Goal: Information Seeking & Learning: Learn about a topic

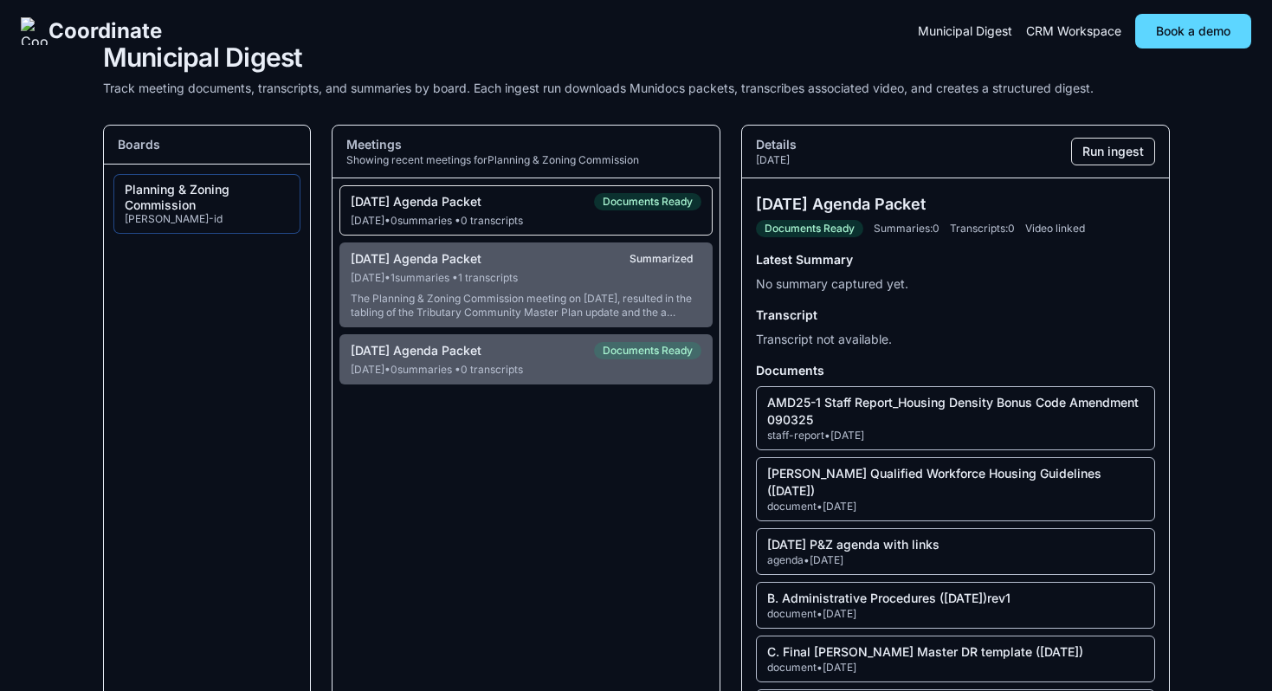
click at [77, 275] on div "Coordinate Municipal Digest CRM Workspace Book a demo Municipal Digest Track me…" at bounding box center [636, 526] width 1272 height 1052
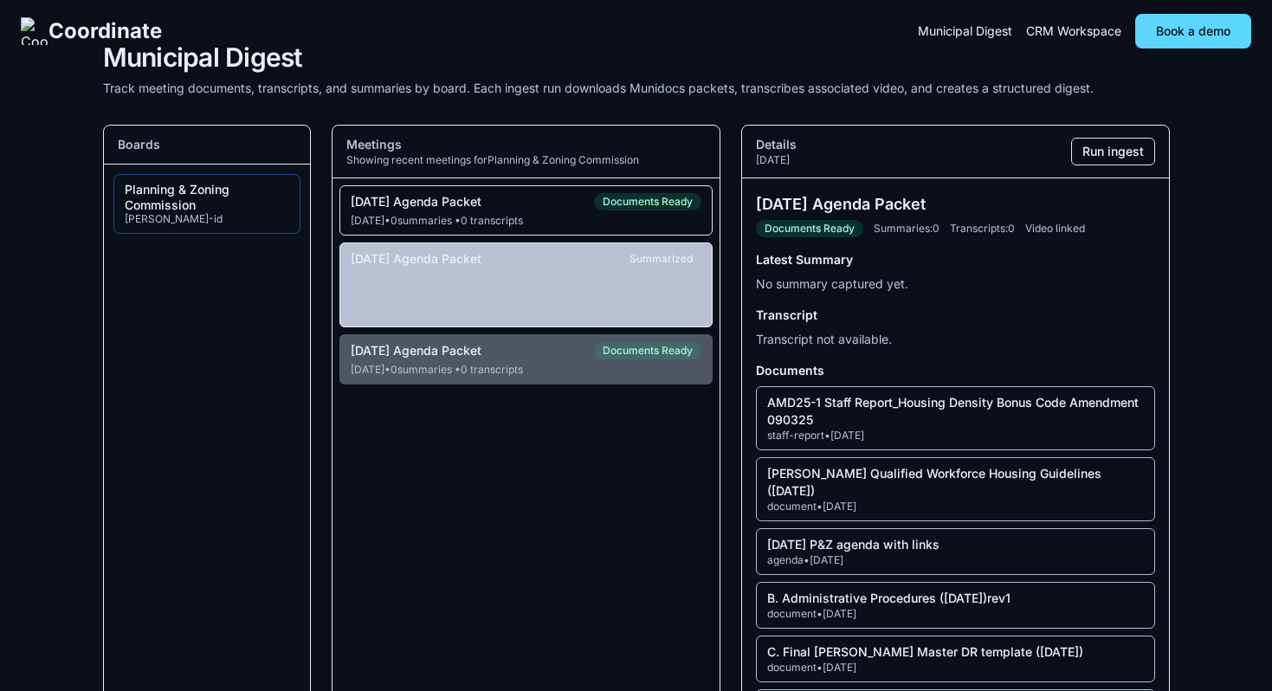
click at [565, 290] on button "08-13-2025 Agenda Packet Summarized Aug 12, 2025 • 1 summaries • 1 transcripts …" at bounding box center [527, 285] width 374 height 85
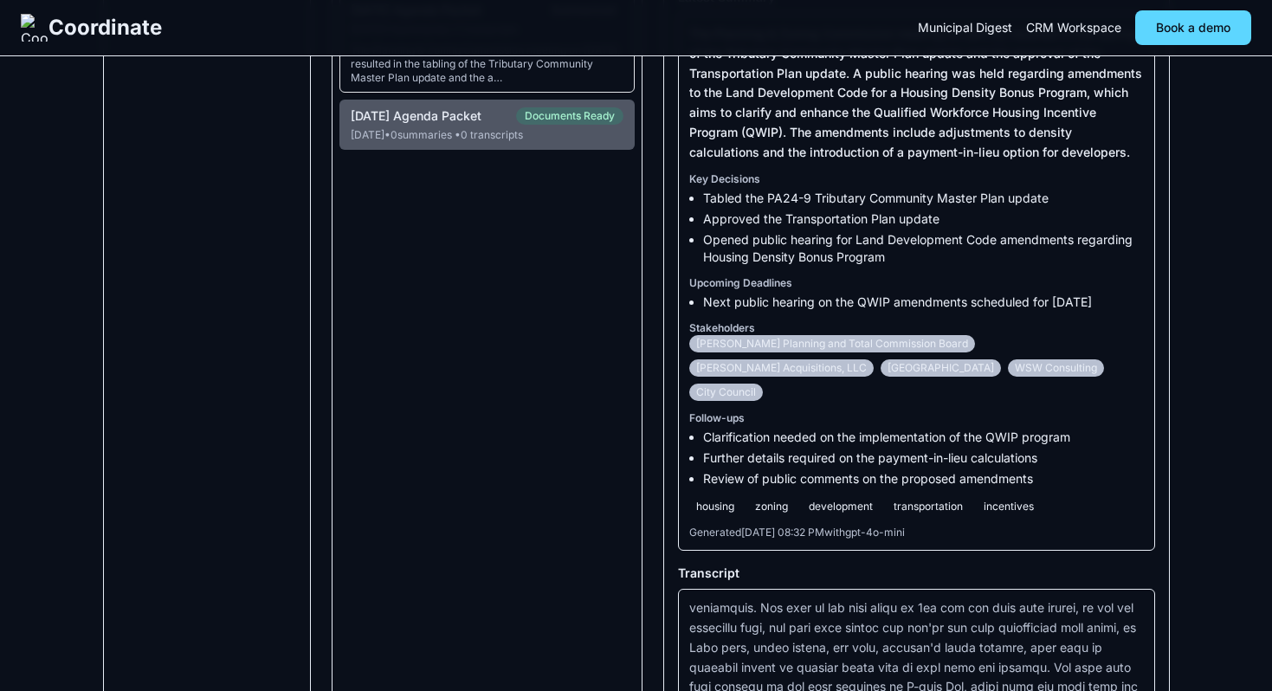
scroll to position [269, 0]
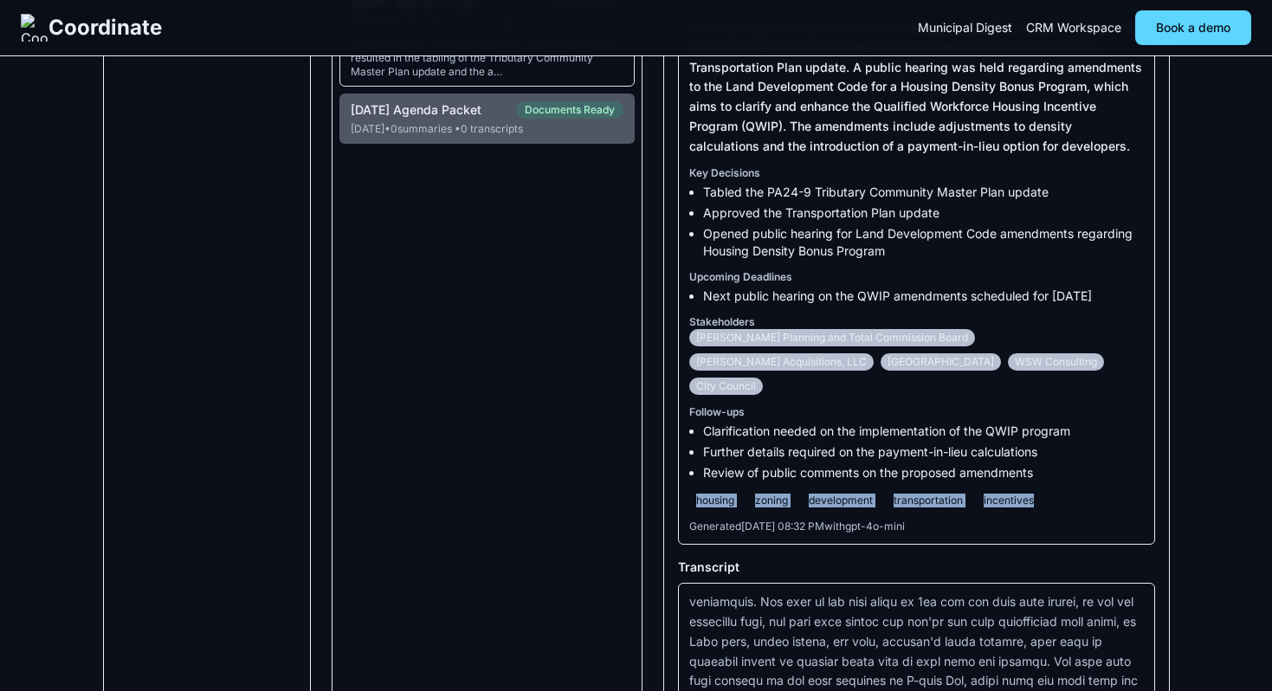
drag, startPoint x: 649, startPoint y: 476, endPoint x: 1020, endPoint y: 477, distance: 371.6
click at [1025, 492] on div "housing zoning development transportation incentives" at bounding box center [916, 500] width 455 height 17
click at [1020, 492] on div "housing zoning development transportation incentives" at bounding box center [916, 500] width 455 height 17
drag, startPoint x: 1018, startPoint y: 477, endPoint x: 629, endPoint y: 476, distance: 388.9
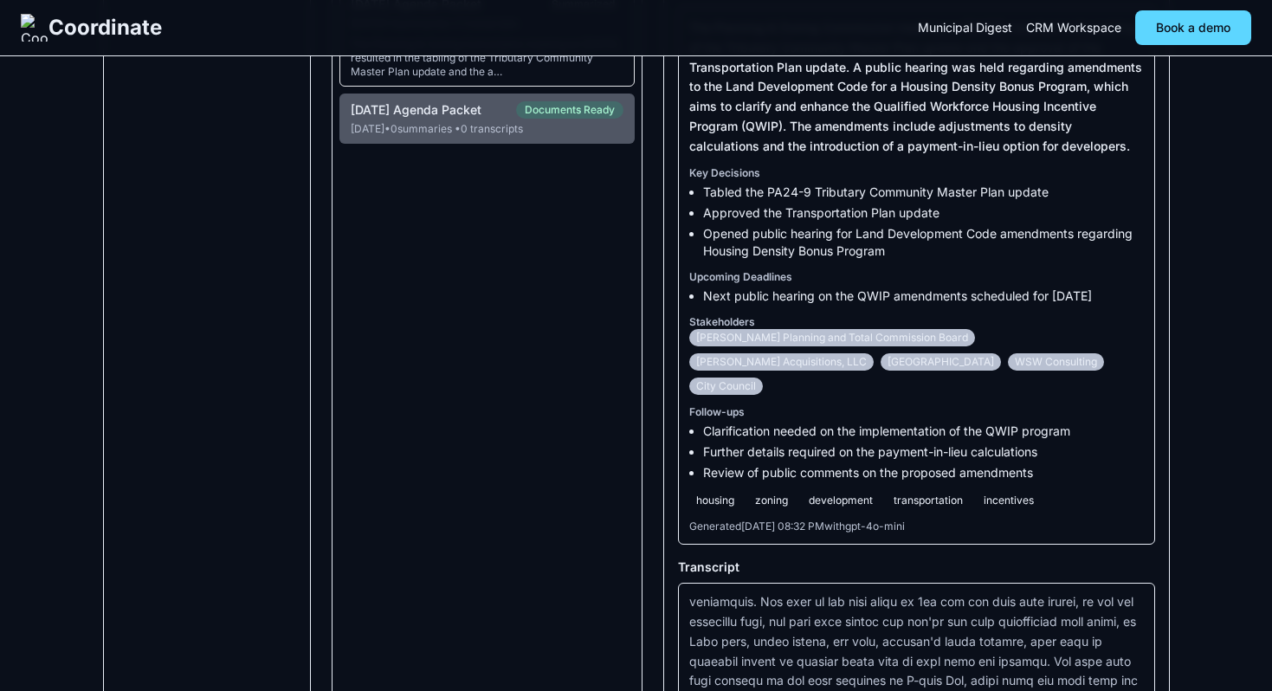
click at [739, 423] on li "Clarification needed on the implementation of the QWIP program" at bounding box center [923, 431] width 441 height 17
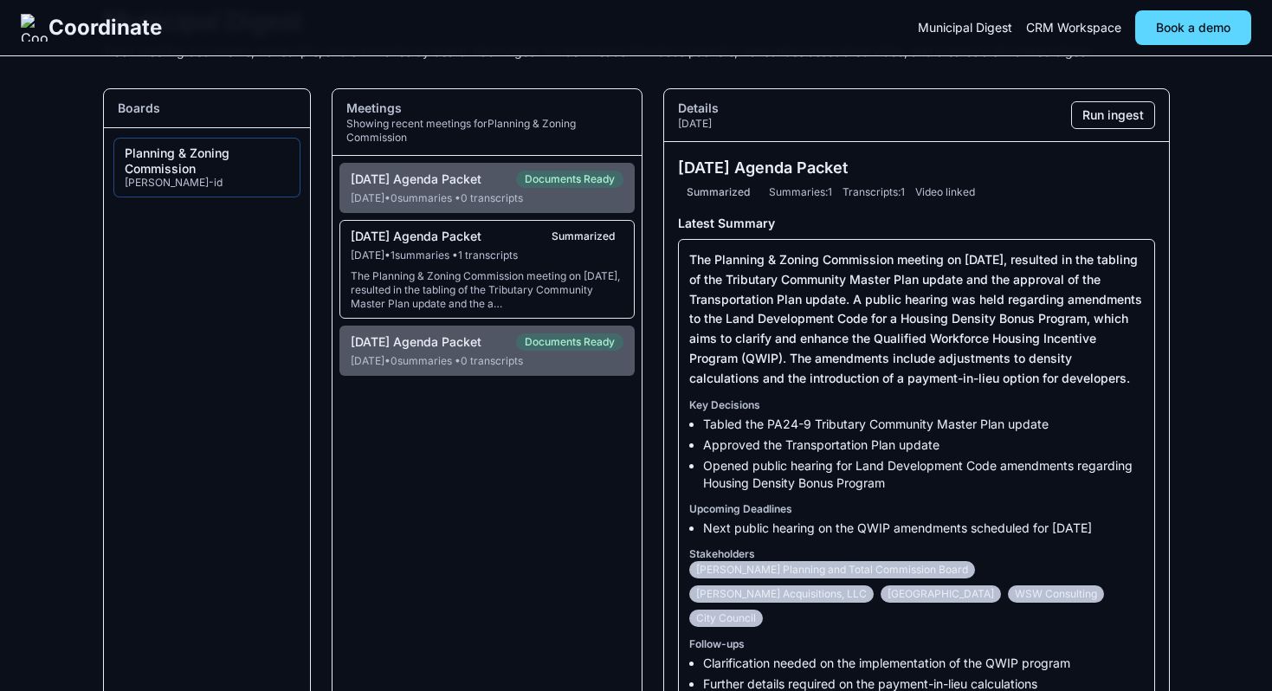
scroll to position [39, 0]
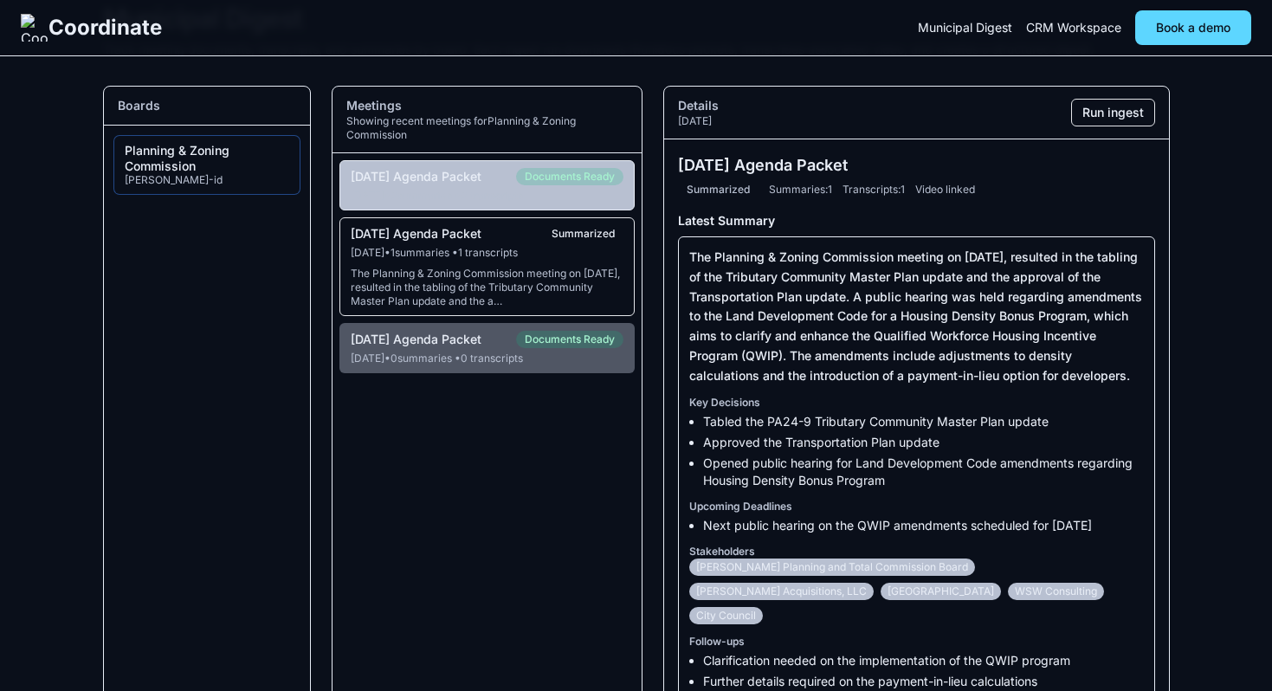
click at [463, 202] on div "Sep 9, 2025 • 0 summaries • 0 transcripts" at bounding box center [487, 196] width 273 height 14
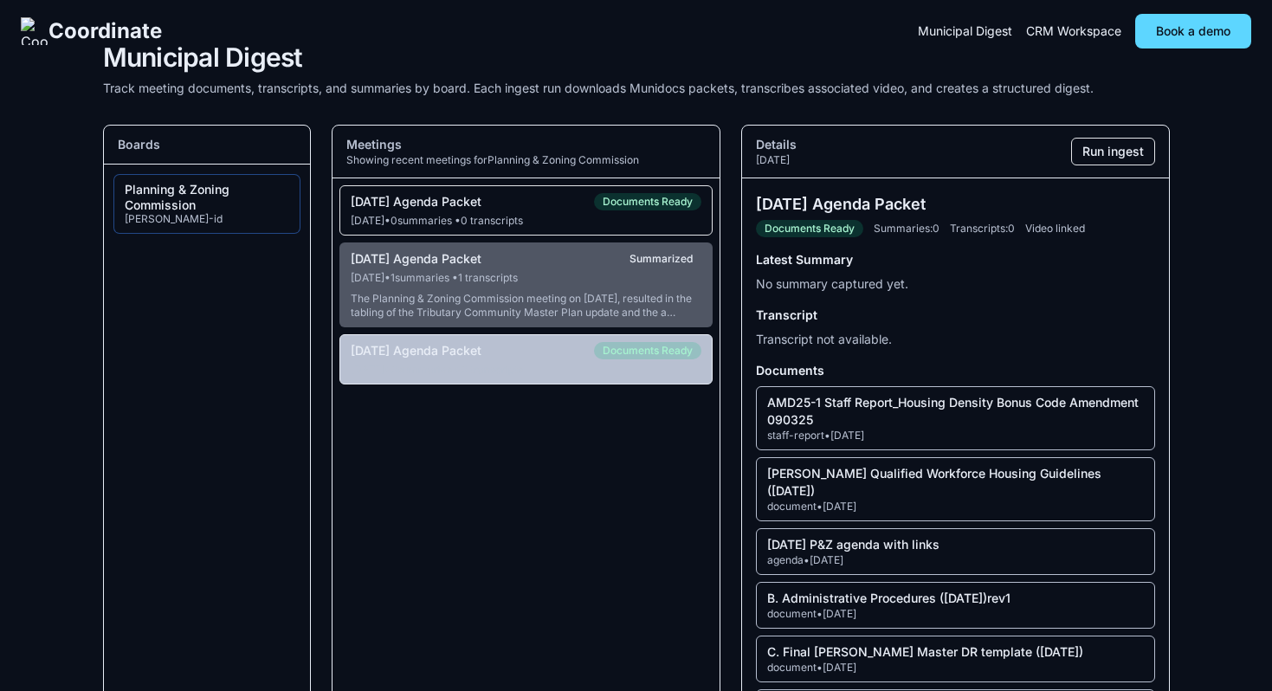
click at [554, 359] on div "07-09-2025 Agenda Packet Documents Ready" at bounding box center [527, 350] width 352 height 17
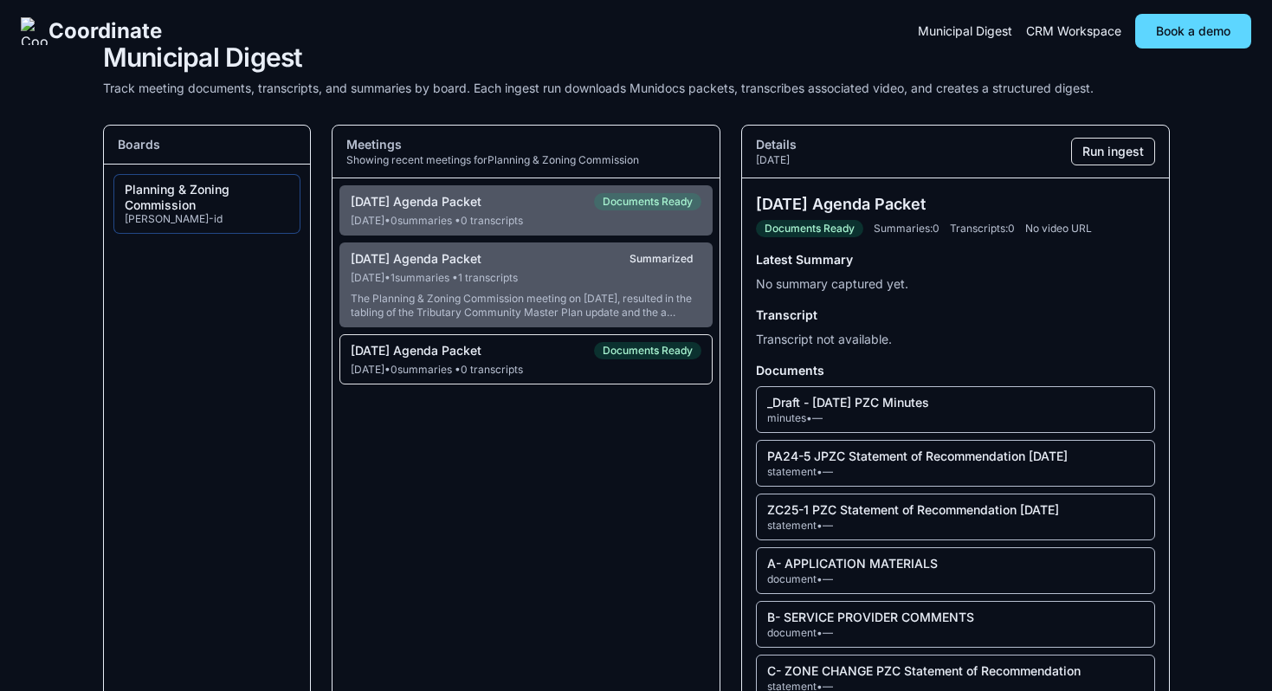
click at [564, 359] on div "07-09-2025 Agenda Packet Documents Ready" at bounding box center [527, 350] width 352 height 17
click at [566, 377] on div "Jul 8, 2025 • 0 summaries • 0 transcripts" at bounding box center [527, 370] width 352 height 14
click at [1112, 152] on button "Run ingest" at bounding box center [1113, 152] width 84 height 28
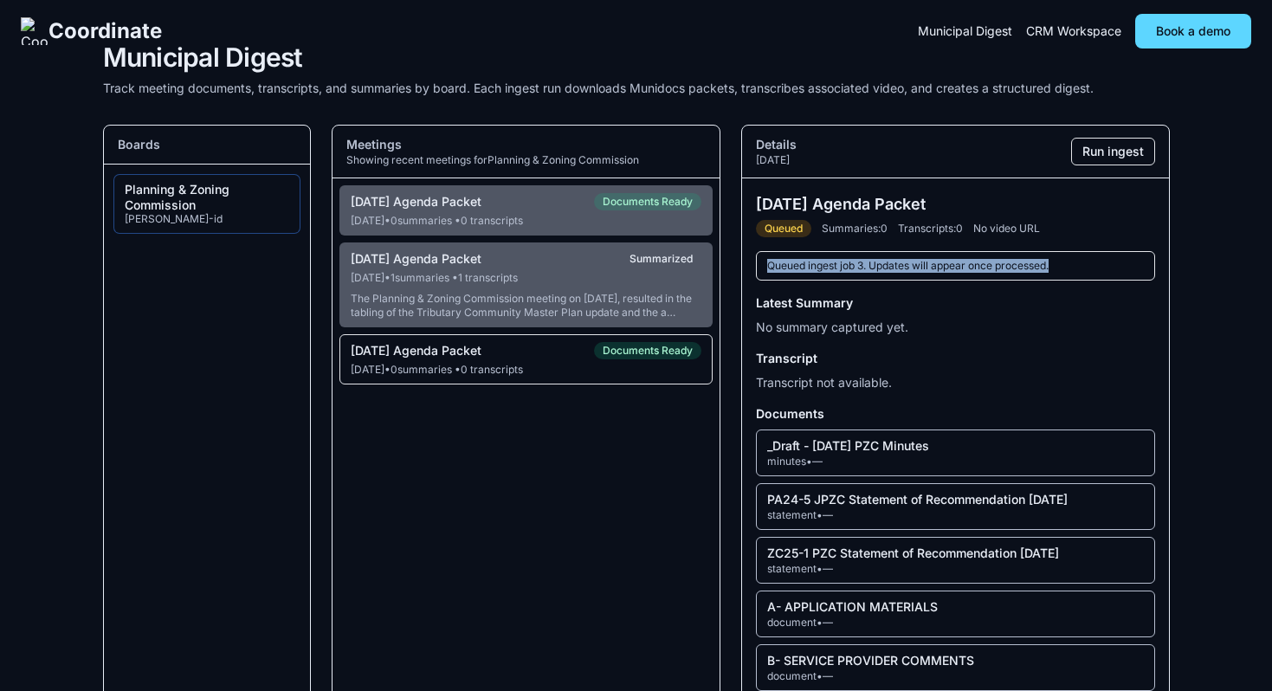
drag, startPoint x: 766, startPoint y: 270, endPoint x: 1082, endPoint y: 270, distance: 316.2
click at [1082, 270] on div "Queued ingest job 3. Updates will appear once processed." at bounding box center [955, 265] width 398 height 29
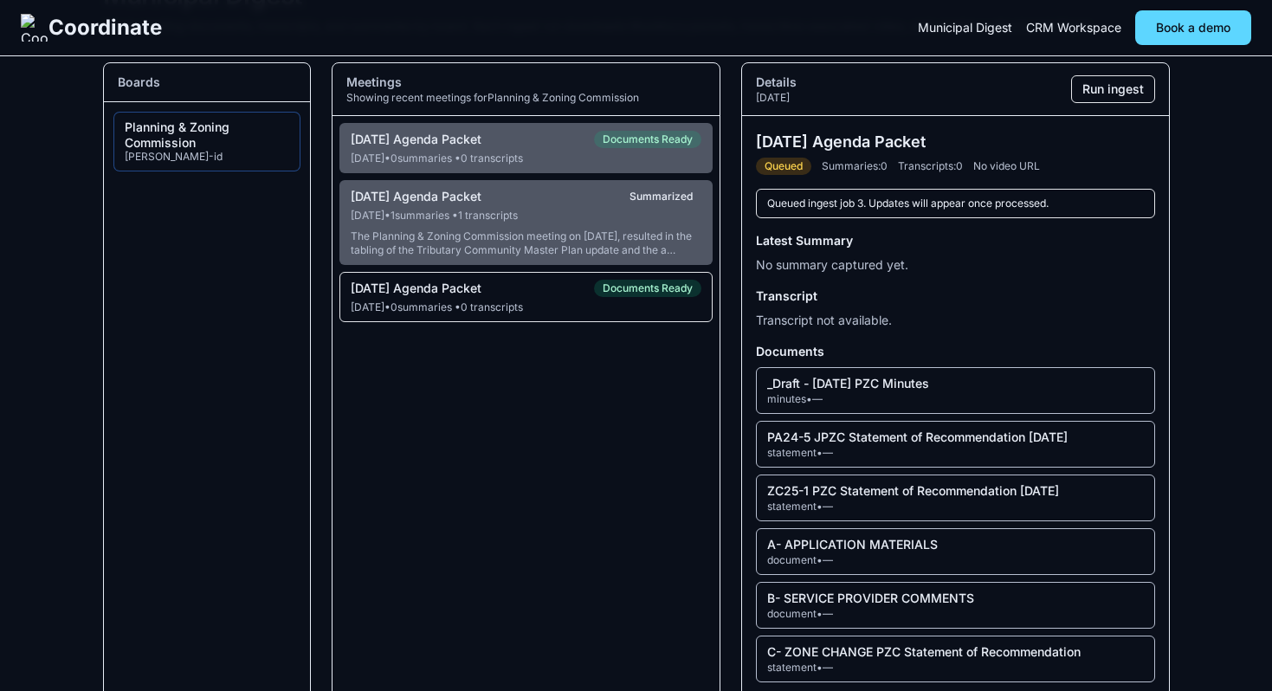
scroll to position [75, 0]
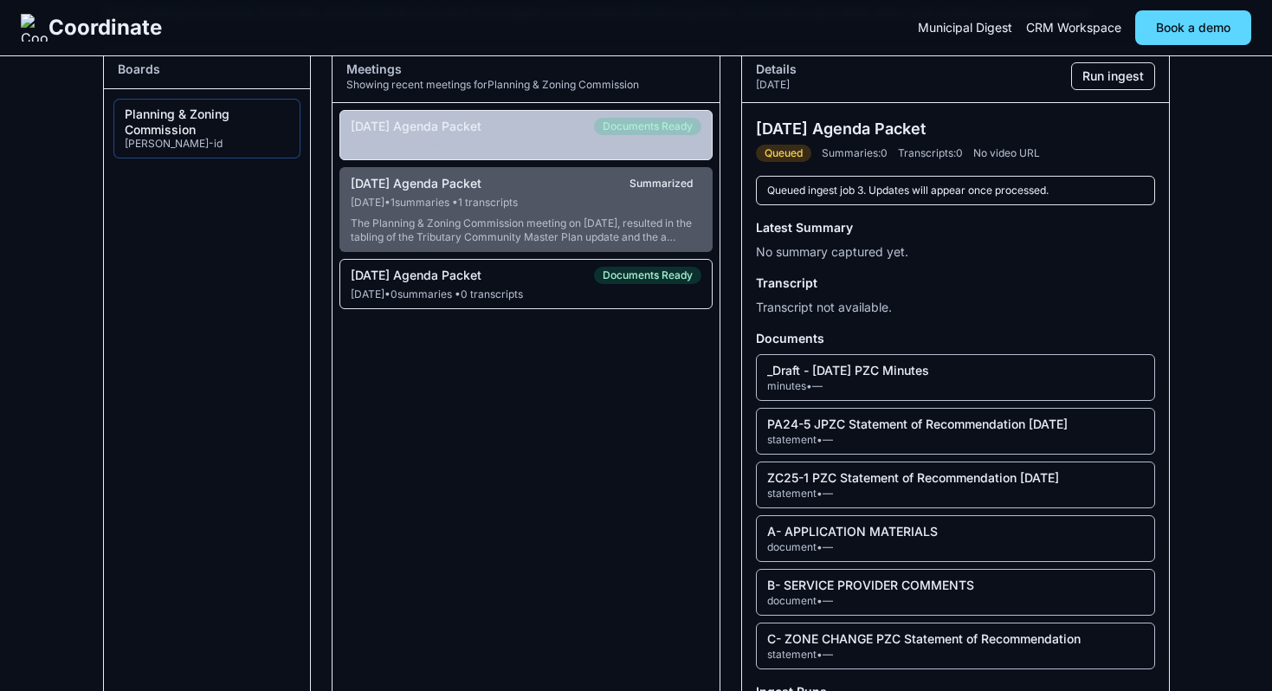
click at [578, 136] on button "09-10-2025 Agenda Packet Documents Ready Sep 9, 2025 • 0 summaries • 0 transcri…" at bounding box center [527, 135] width 374 height 50
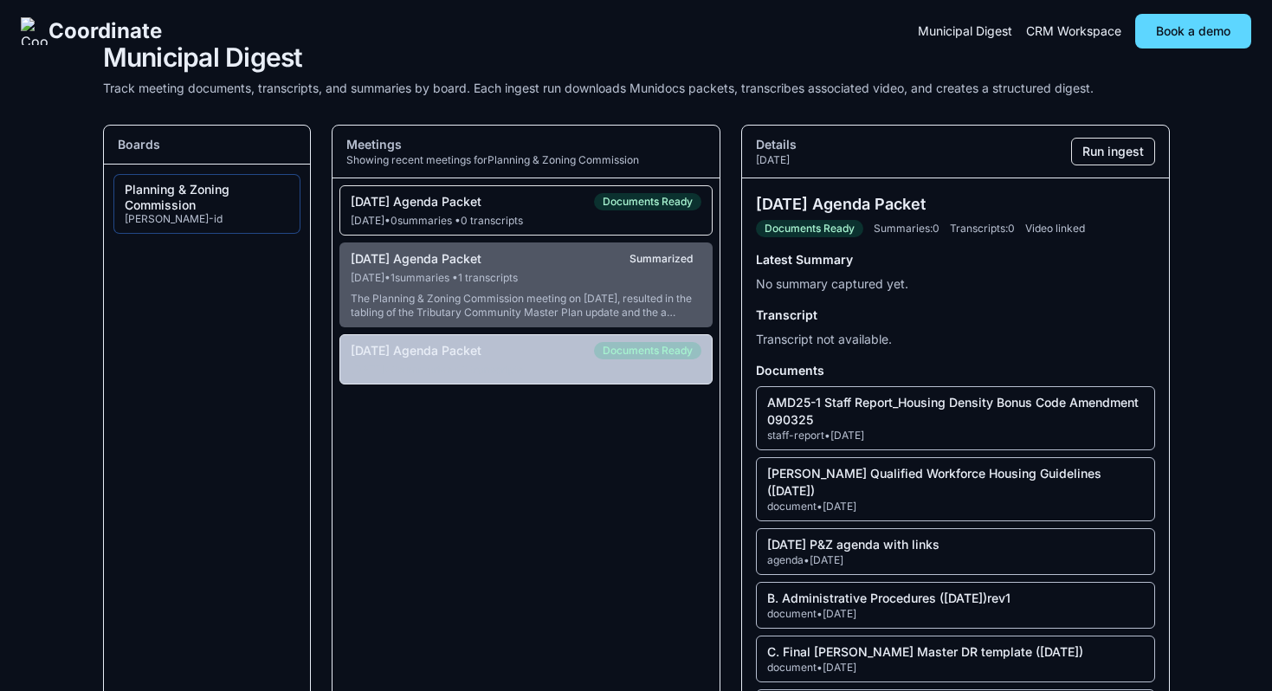
click at [564, 377] on div "Jul 8, 2025 • 0 summaries • 0 transcripts" at bounding box center [527, 370] width 352 height 14
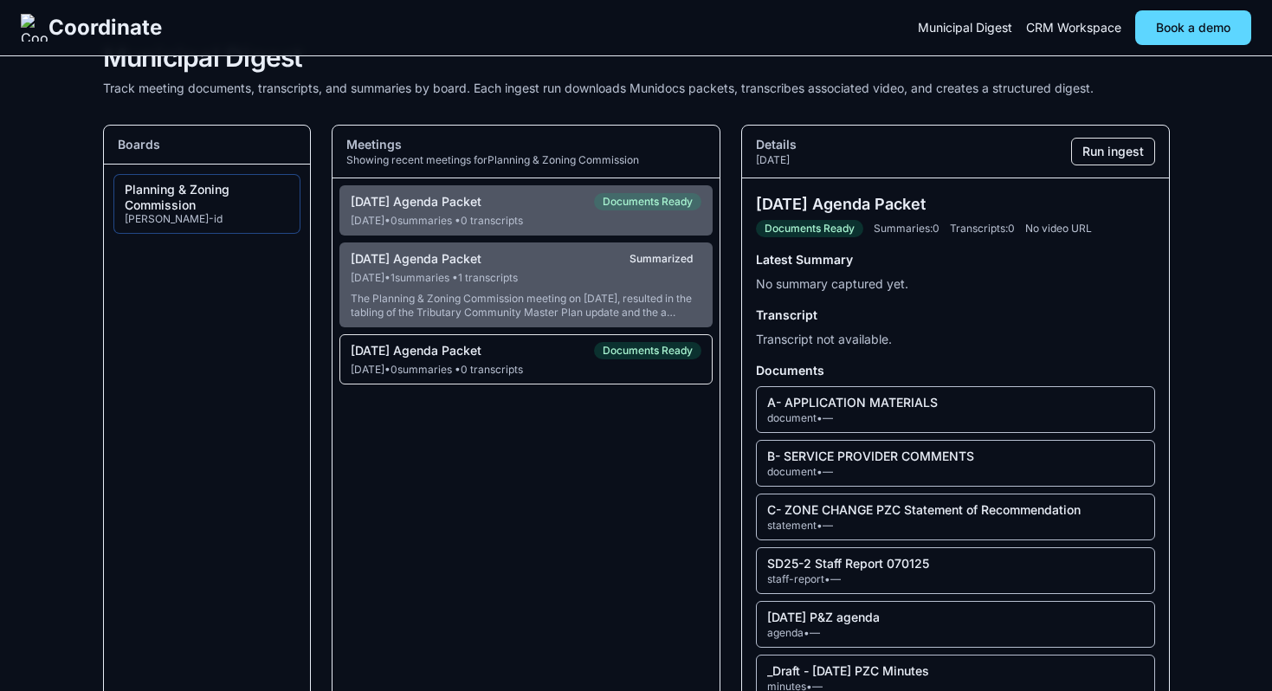
scroll to position [212, 0]
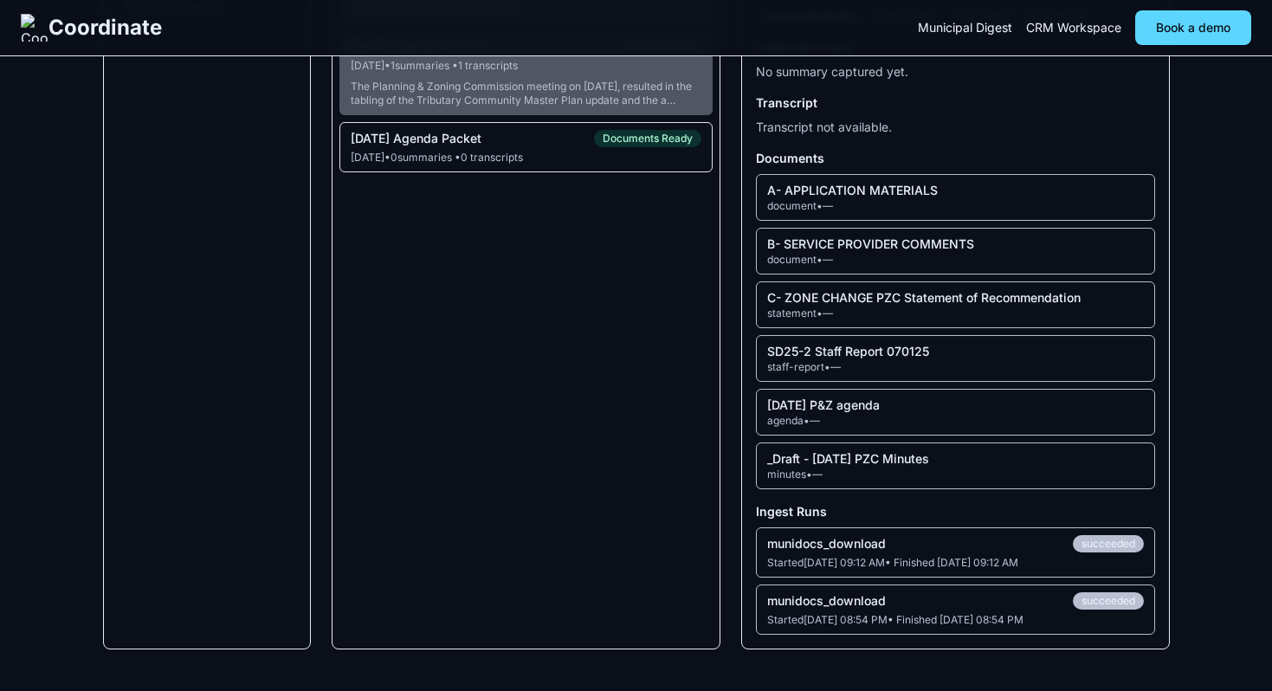
drag, startPoint x: 1112, startPoint y: 630, endPoint x: 1046, endPoint y: 626, distance: 65.9
click at [1046, 626] on li "munidocs_download succeeded Started Sep 23, 2025, 08:54 PM • Finished Sep 23, 2…" at bounding box center [955, 610] width 398 height 50
click at [1046, 625] on div "Started Sep 23, 2025, 08:54 PM • Finished Sep 23, 2025, 08:54 PM" at bounding box center [955, 620] width 376 height 14
drag, startPoint x: 1045, startPoint y: 557, endPoint x: 1093, endPoint y: 557, distance: 47.6
click at [1093, 557] on div "Started Sep 24, 2025, 09:12 AM • Finished Sep 24, 2025, 09:12 AM" at bounding box center [955, 563] width 376 height 14
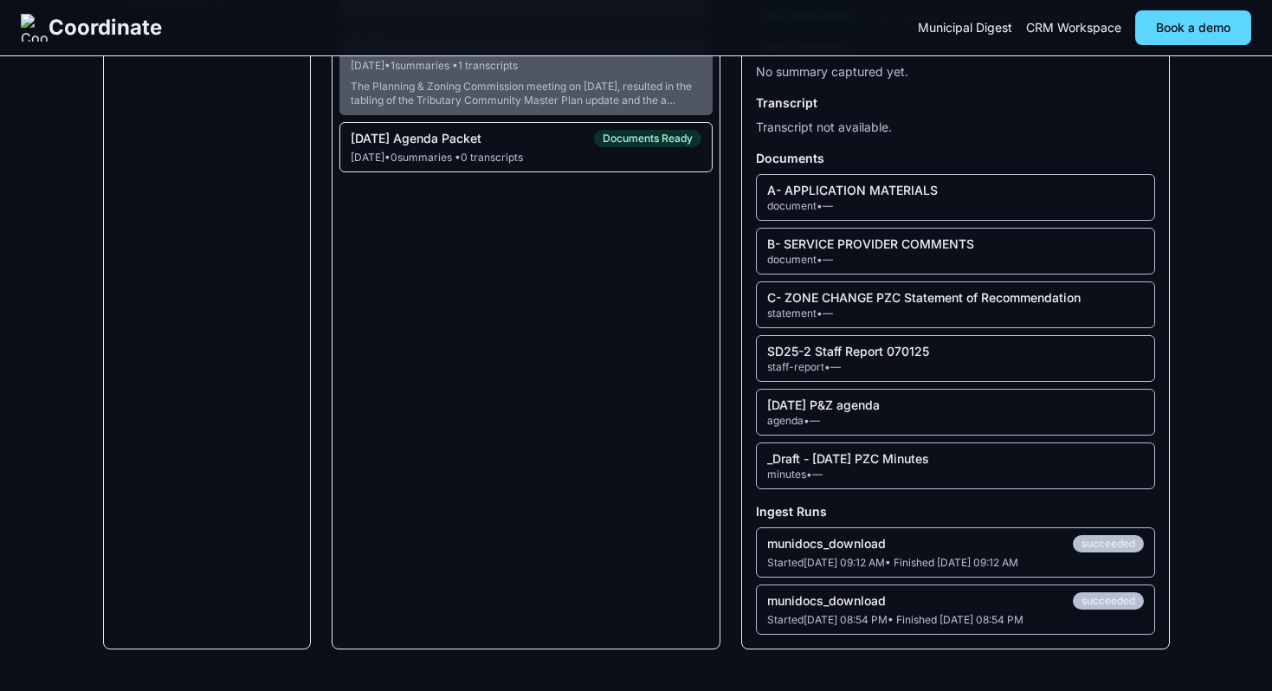
click at [1117, 564] on div "Started Sep 24, 2025, 09:12 AM • Finished Sep 24, 2025, 09:12 AM" at bounding box center [955, 563] width 376 height 14
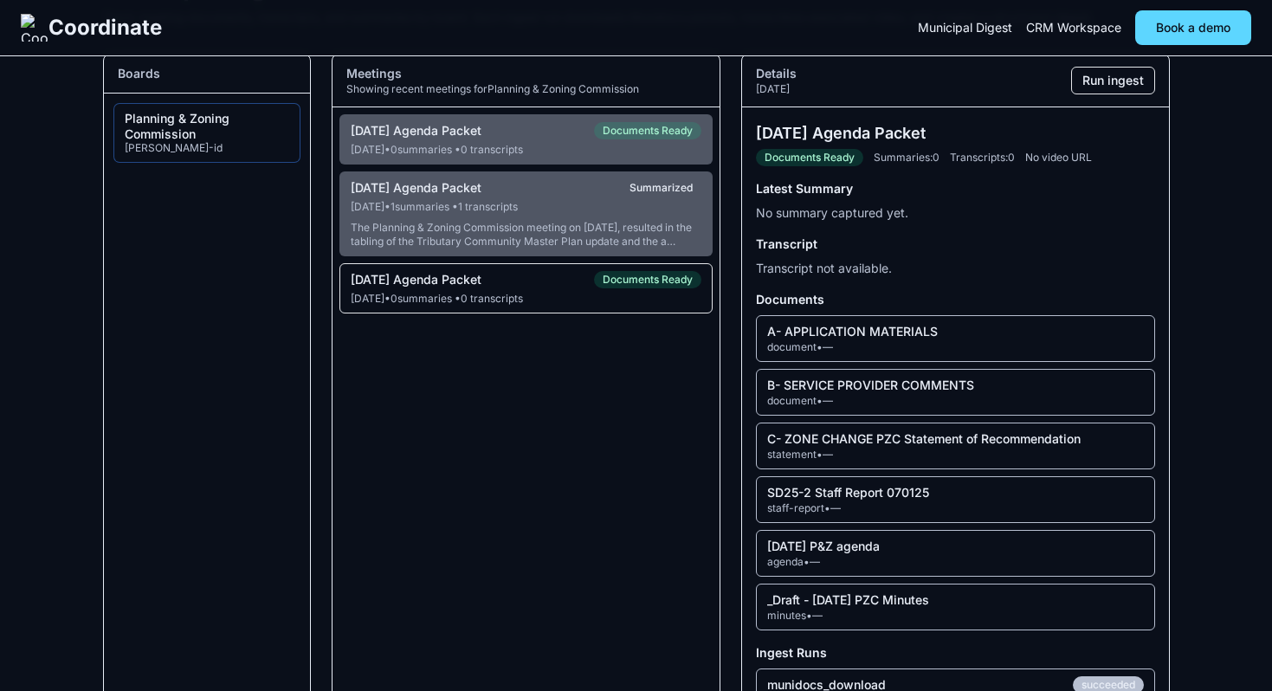
scroll to position [63, 0]
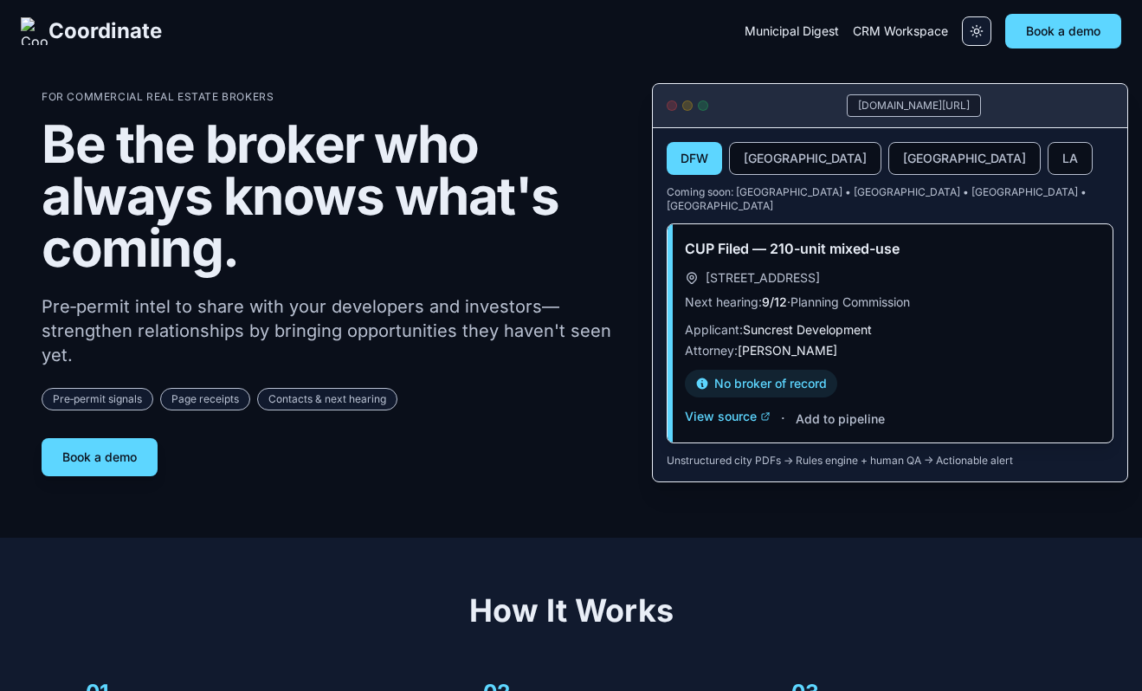
click at [979, 22] on button "Switch to light mode" at bounding box center [976, 30] width 29 height 29
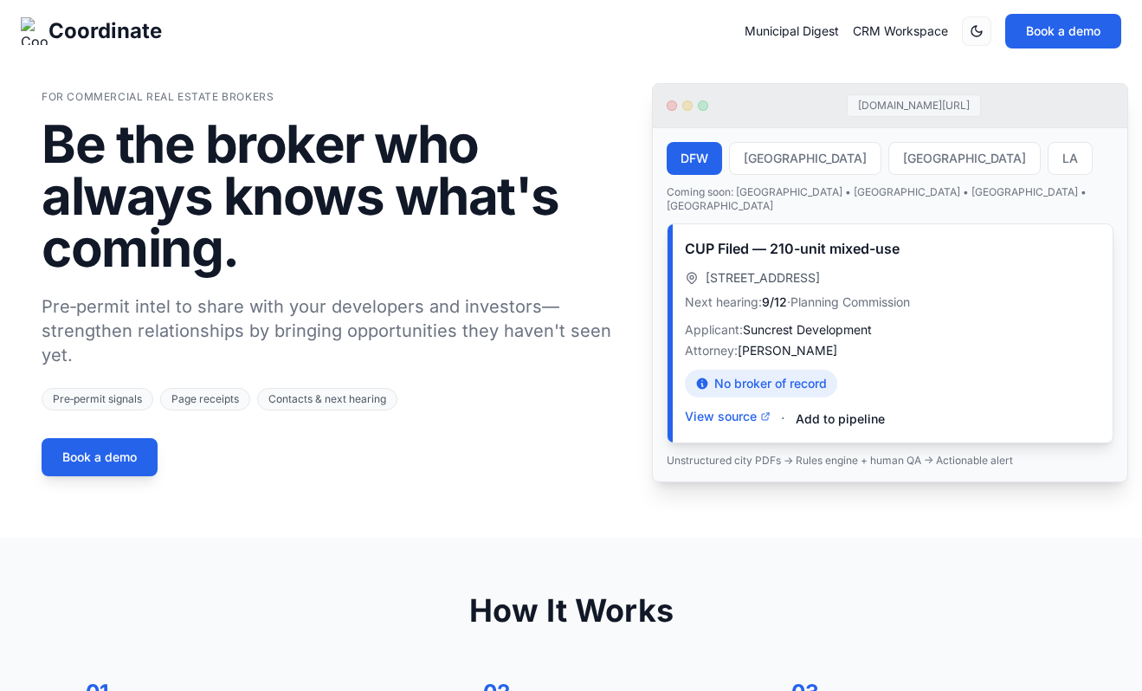
click at [819, 411] on button "Add to pipeline" at bounding box center [840, 419] width 89 height 17
click at [732, 408] on button "View source" at bounding box center [728, 416] width 86 height 17
click at [832, 411] on button "Add to pipeline" at bounding box center [840, 419] width 89 height 17
click at [372, 192] on h1 "Be the broker who always knows what's coming." at bounding box center [333, 196] width 583 height 156
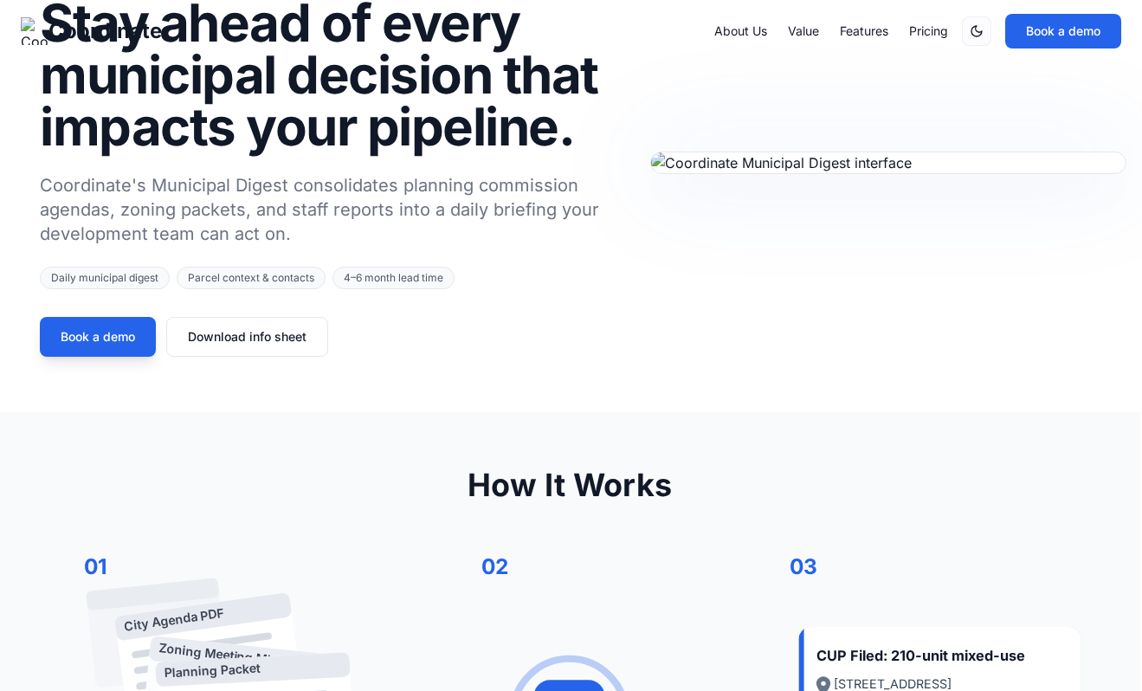
scroll to position [0, 2]
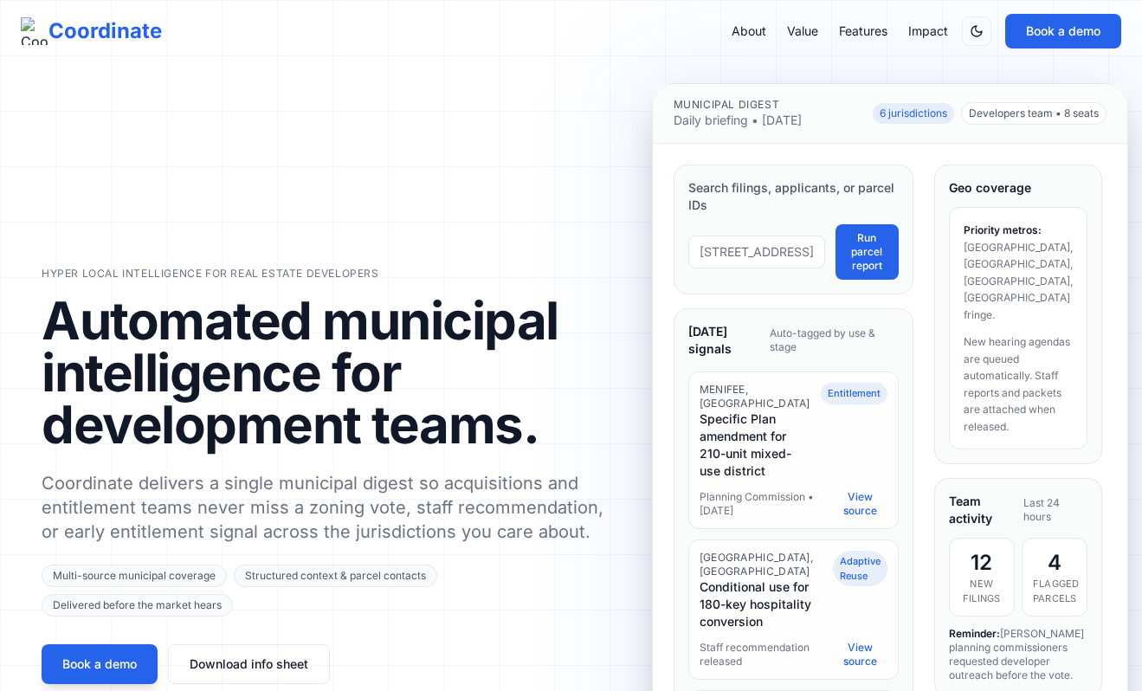
click at [976, 19] on button "Switch to dark mode" at bounding box center [976, 30] width 29 height 29
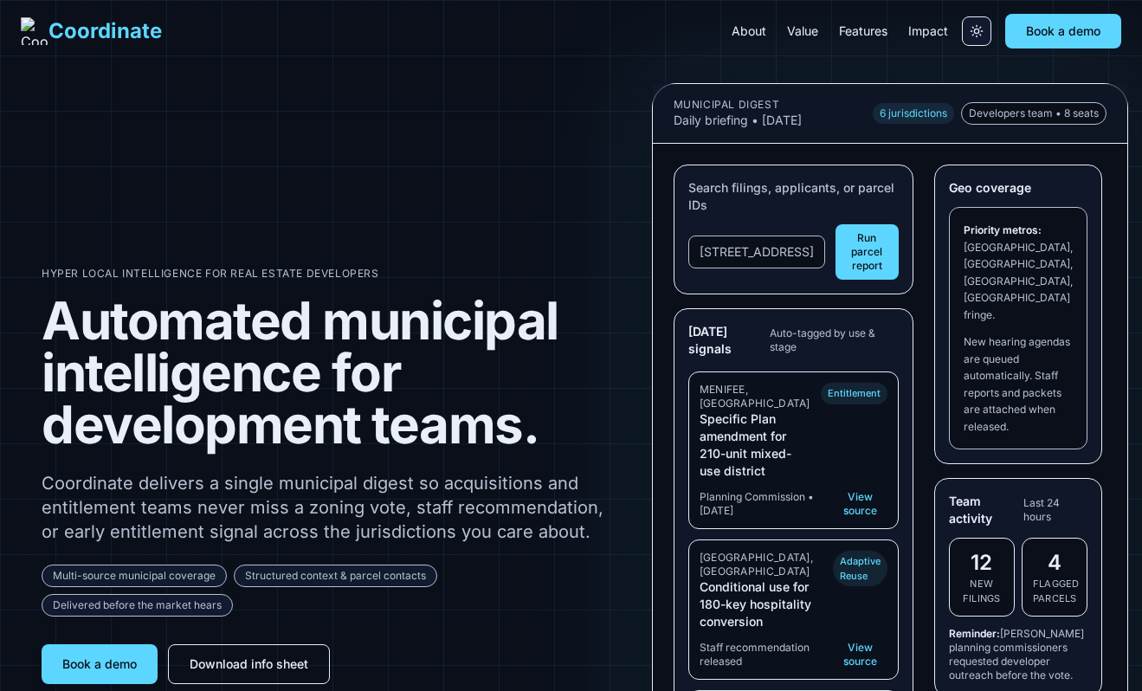
click at [973, 29] on icon "Switch to light mode" at bounding box center [977, 31] width 14 height 14
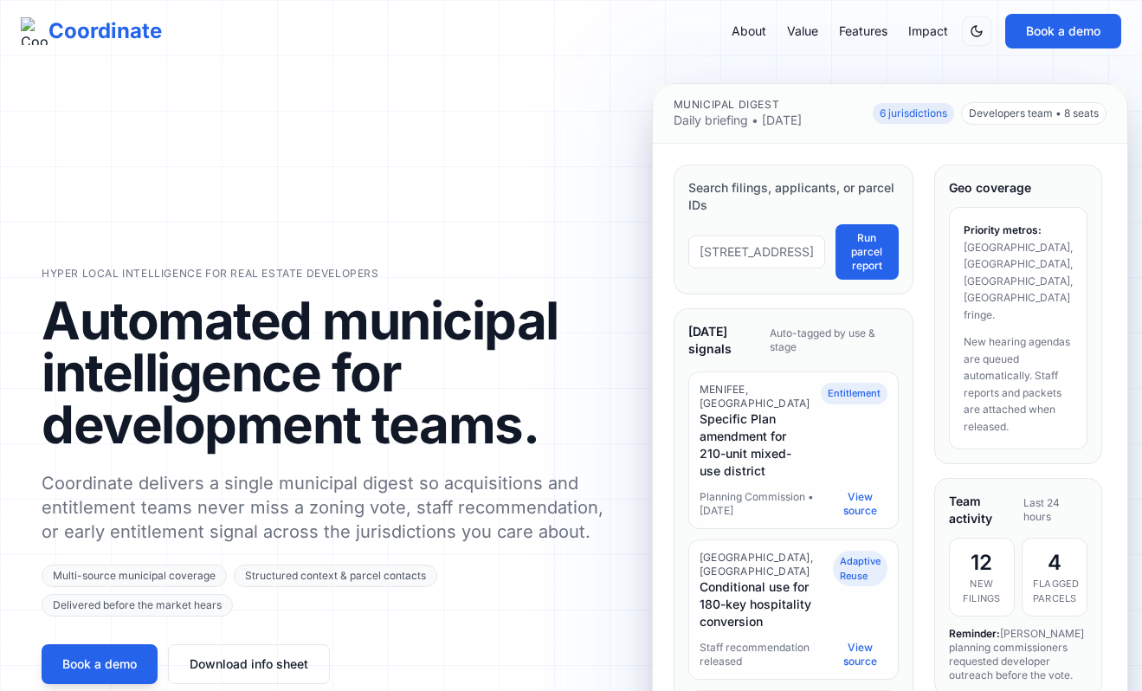
click at [973, 29] on icon "Switch to dark mode" at bounding box center [977, 31] width 14 height 14
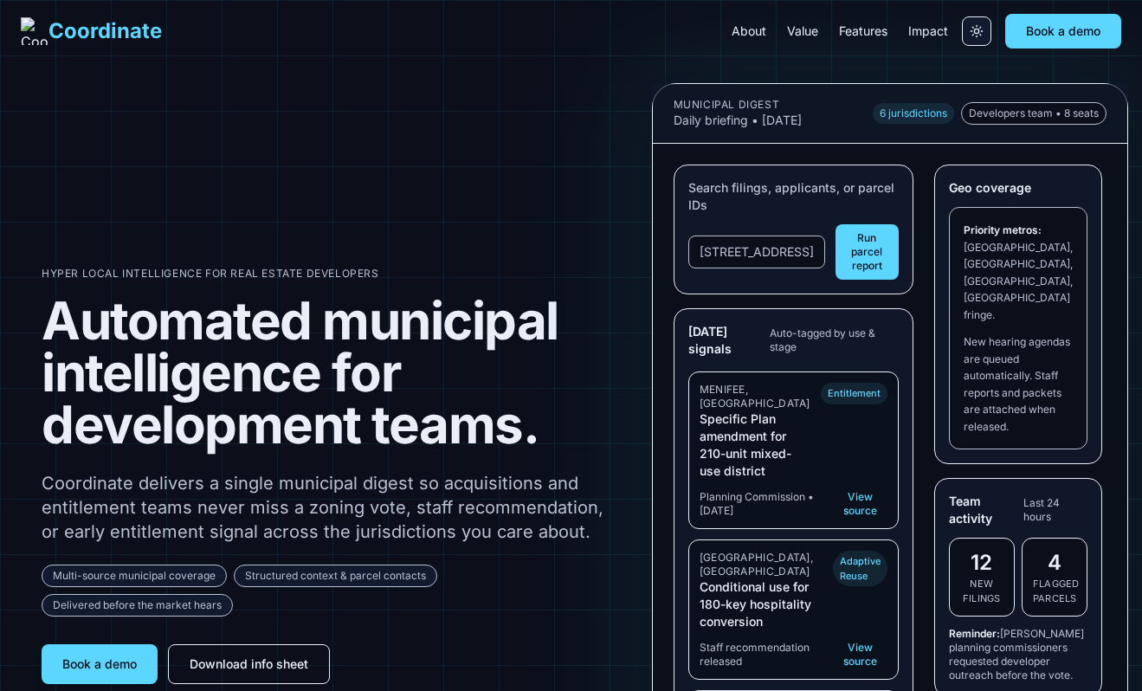
click at [973, 29] on icon "Switch to light mode" at bounding box center [977, 31] width 14 height 14
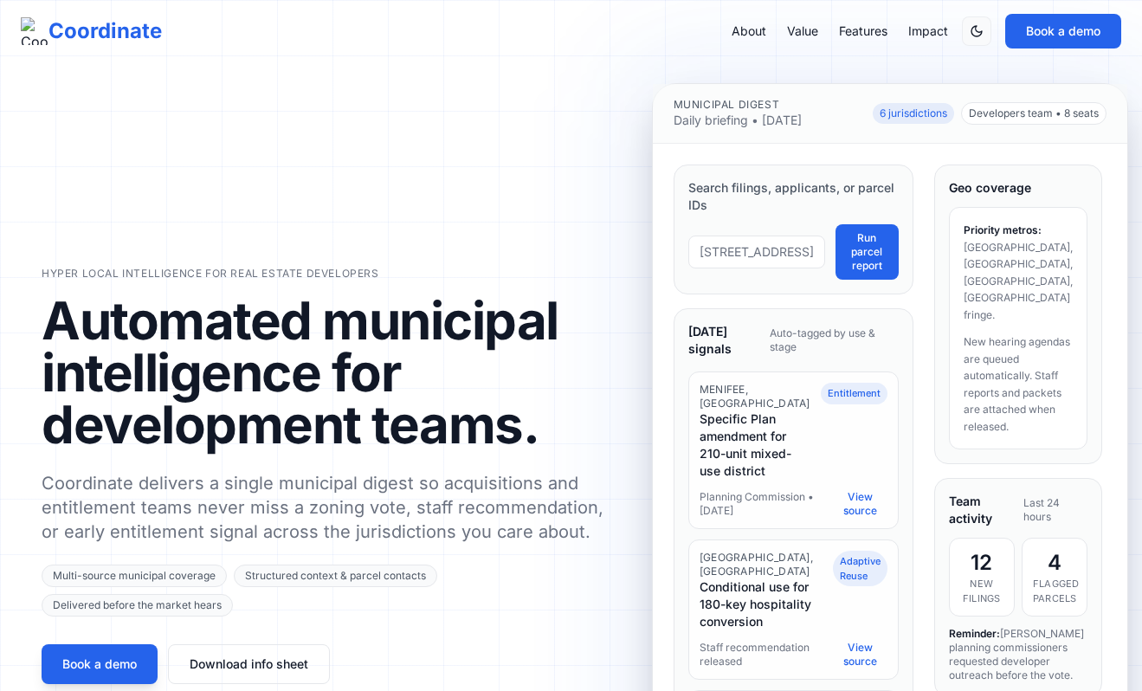
click at [836, 262] on button "Run parcel report" at bounding box center [867, 251] width 63 height 55
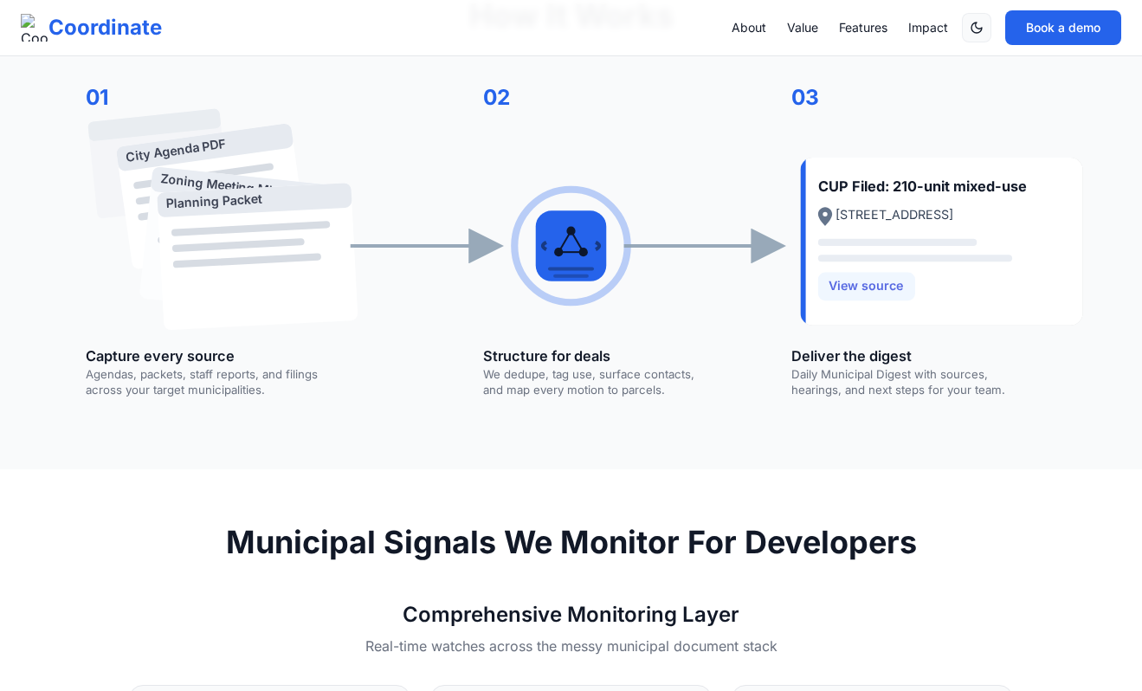
scroll to position [979, 0]
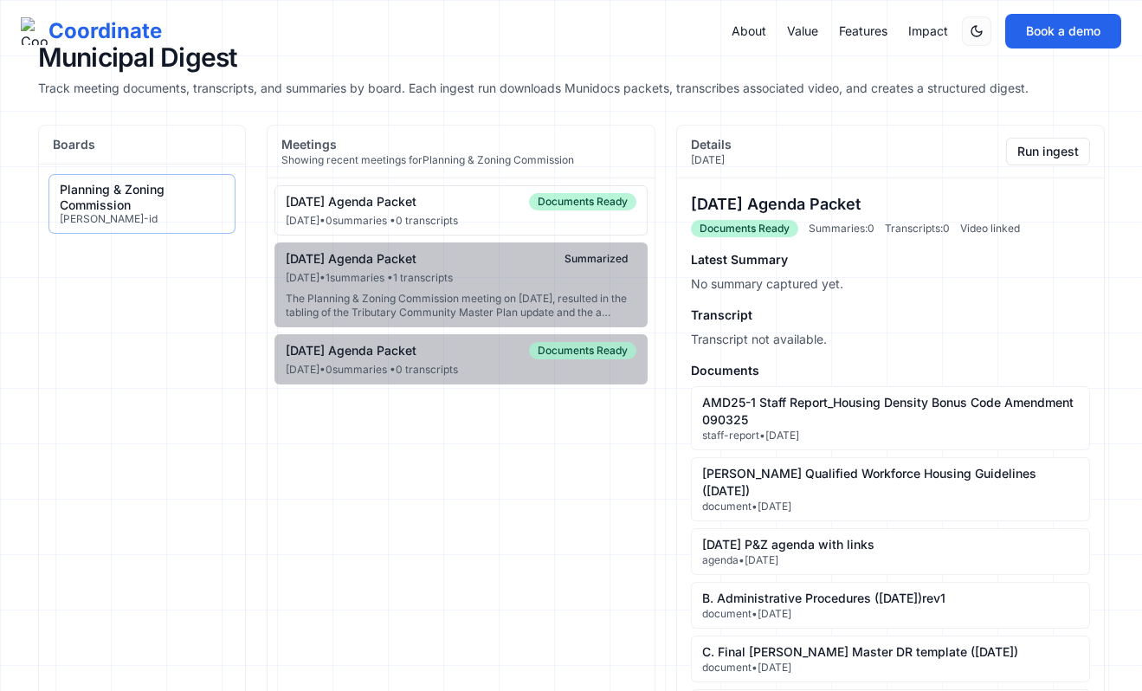
click at [109, 32] on span "Coordinate" at bounding box center [105, 31] width 113 height 28
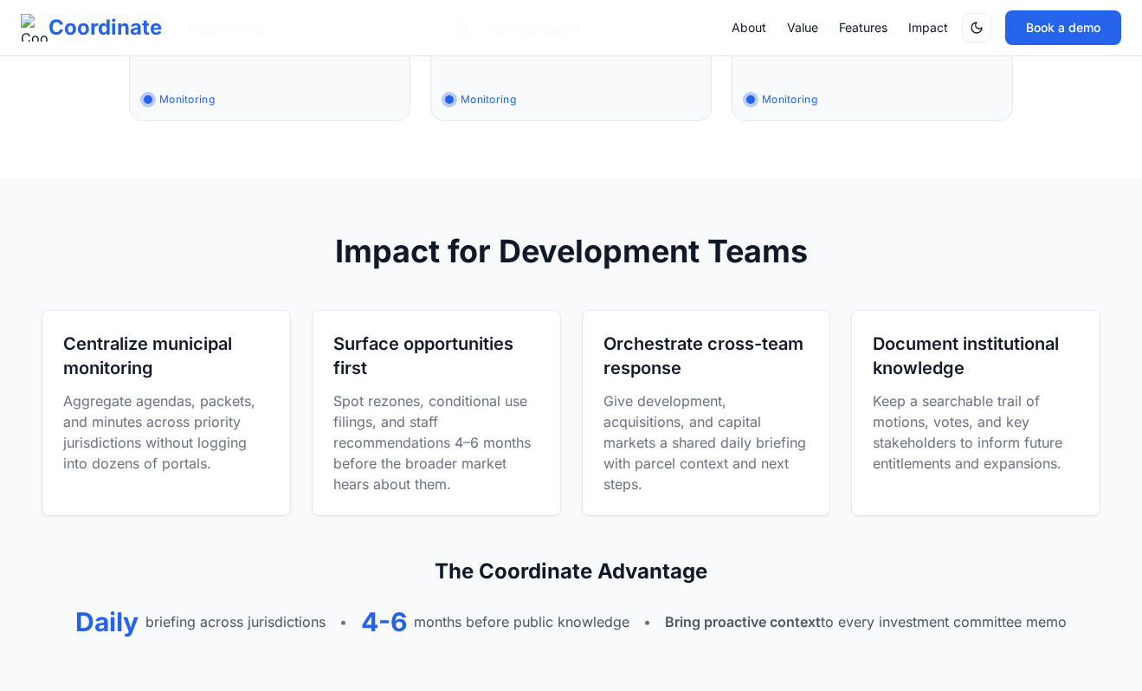
scroll to position [2243, 0]
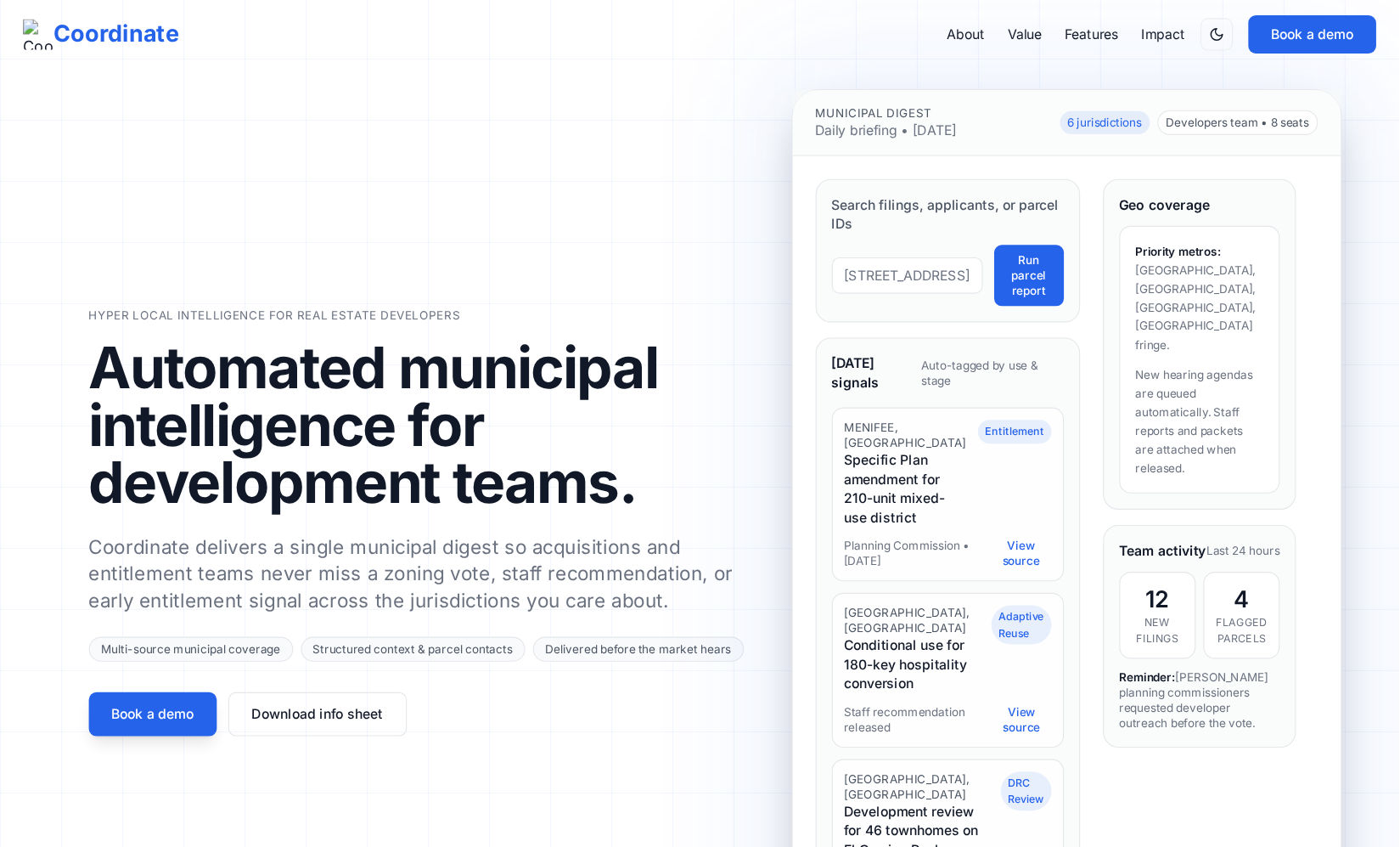
scroll to position [3, 0]
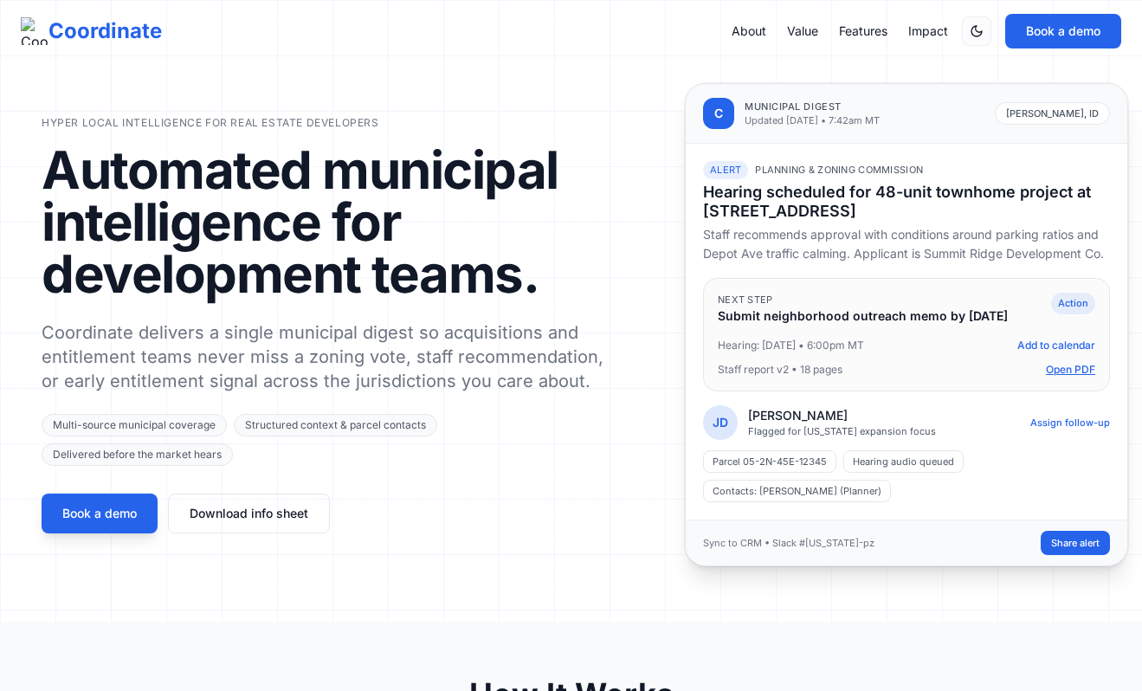
click at [1050, 365] on button "Open PDF" at bounding box center [1070, 370] width 49 height 14
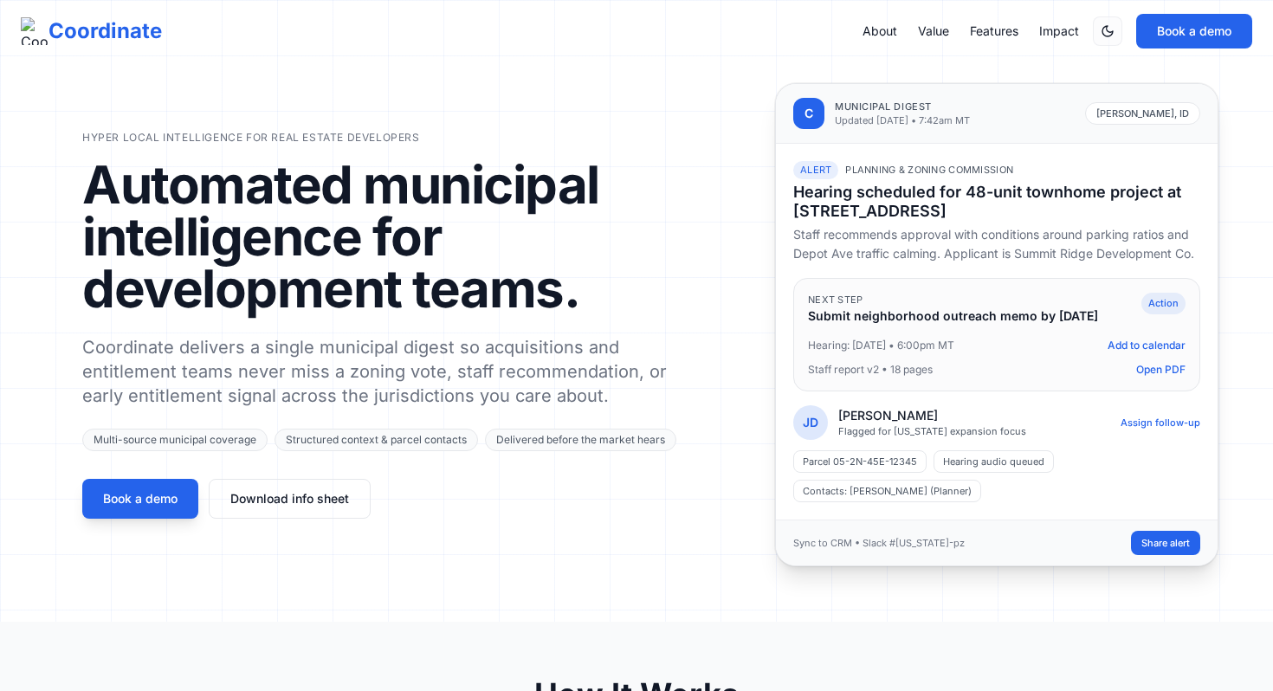
click at [709, 295] on div "Hyper local intelligence for real estate developers Automated municipal intelli…" at bounding box center [636, 324] width 1109 height 483
click at [288, 399] on p "Coordinate delivers a single municipal digest so acquisitions and entitlement t…" at bounding box center [387, 371] width 610 height 73
click at [715, 351] on div "Hyper local intelligence for real estate developers Automated municipal intelli…" at bounding box center [636, 324] width 1109 height 483
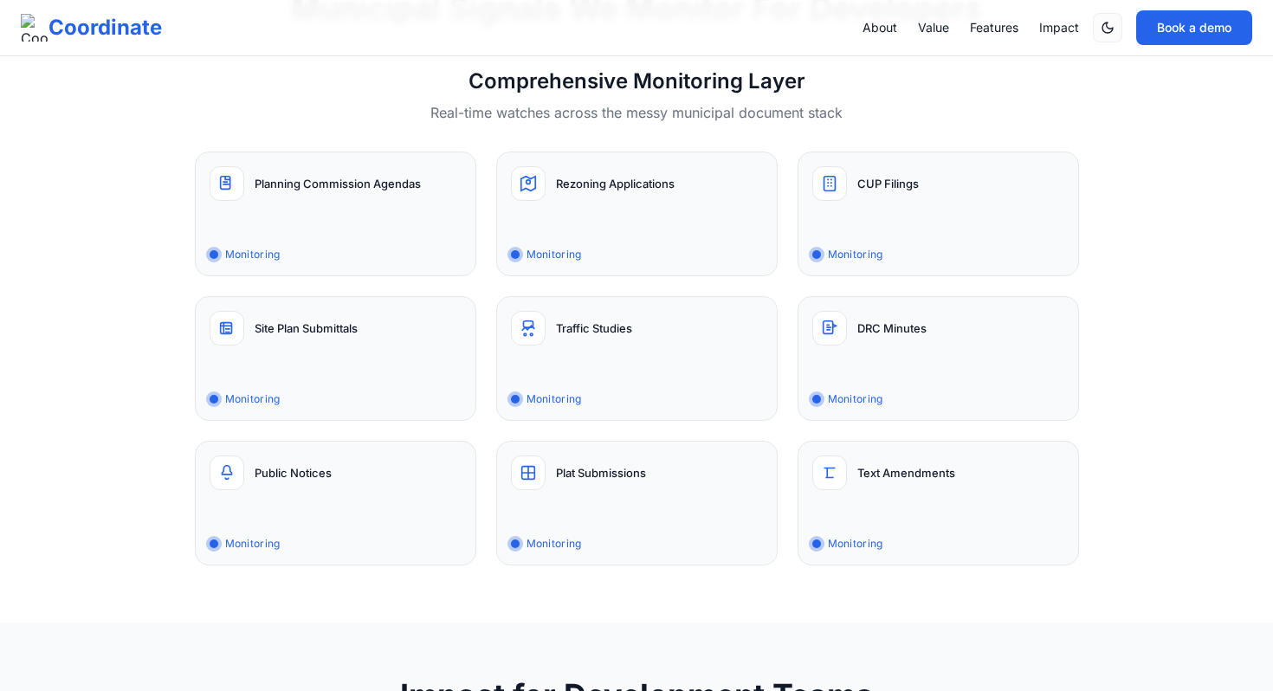
scroll to position [1247, 0]
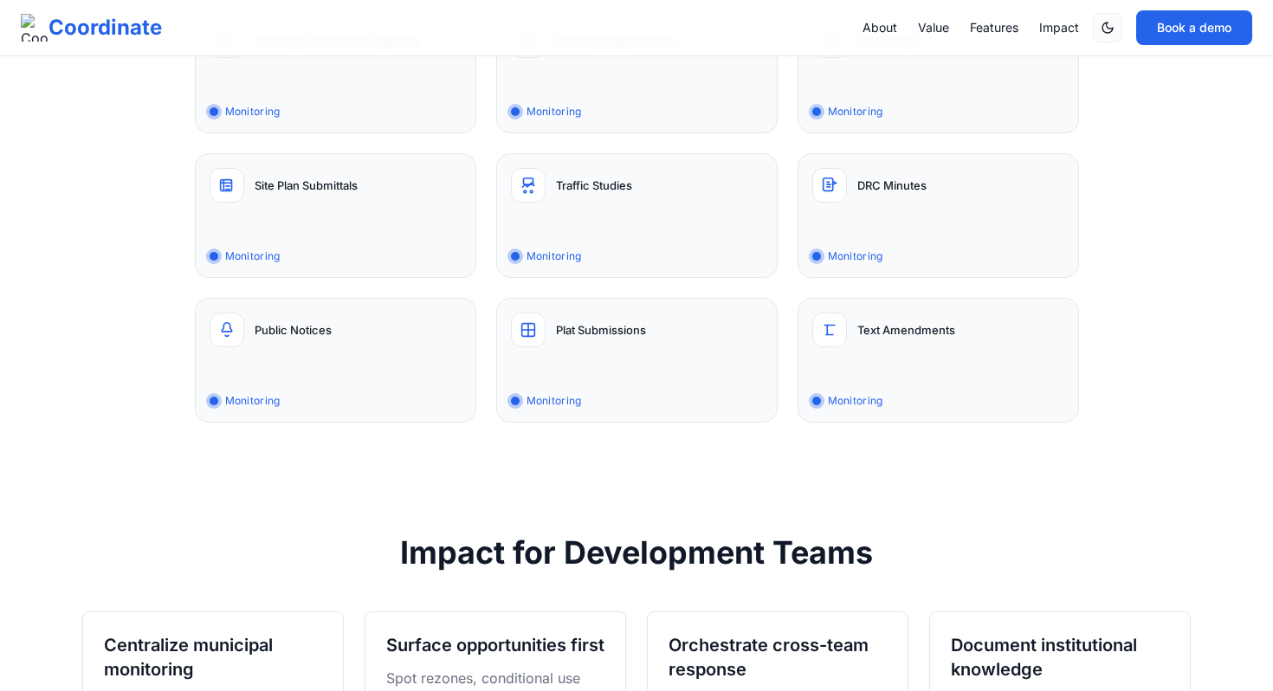
scroll to position [1660, 0]
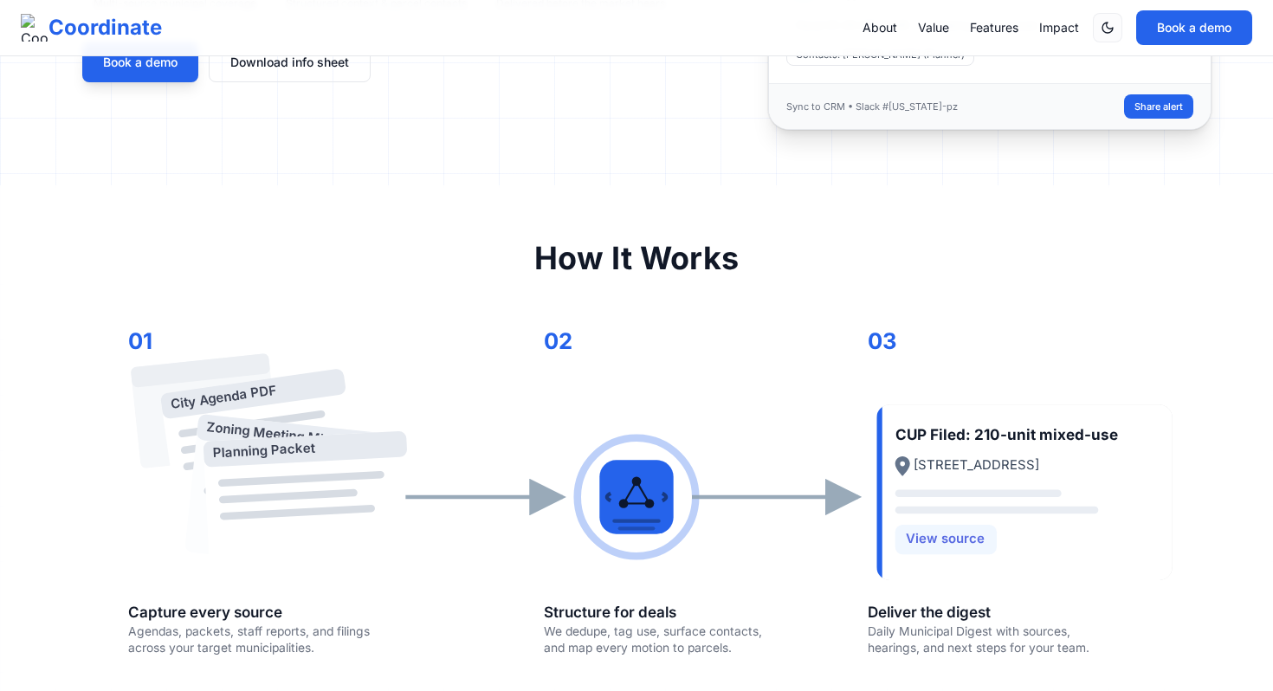
scroll to position [471, 0]
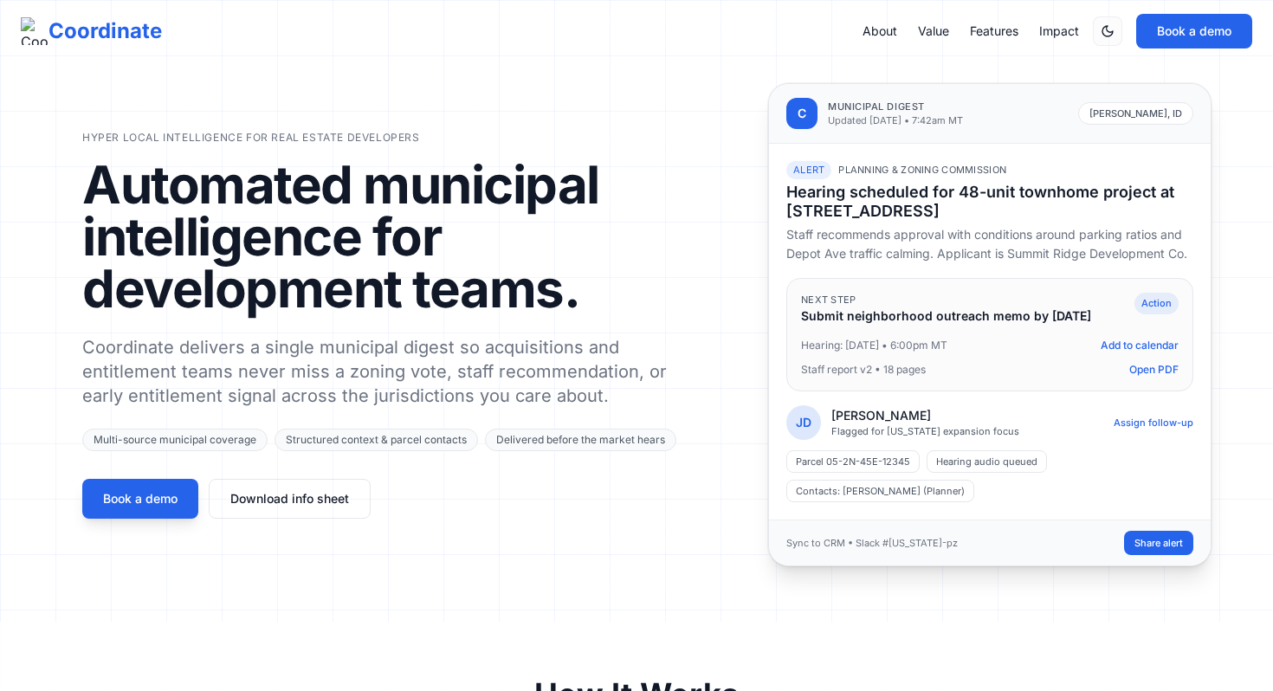
click at [927, 42] on div "About Value Features Impact Book a demo" at bounding box center [1058, 31] width 390 height 35
click at [927, 32] on link "Value" at bounding box center [933, 31] width 31 height 17
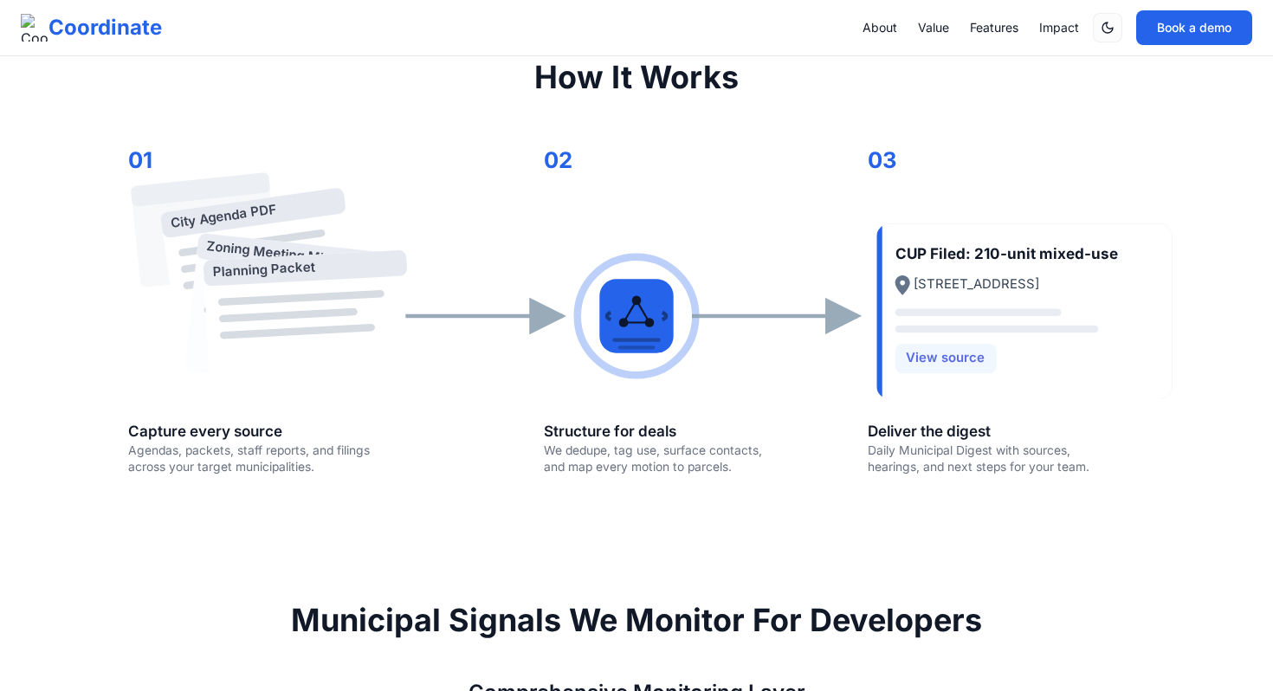
scroll to position [622, 0]
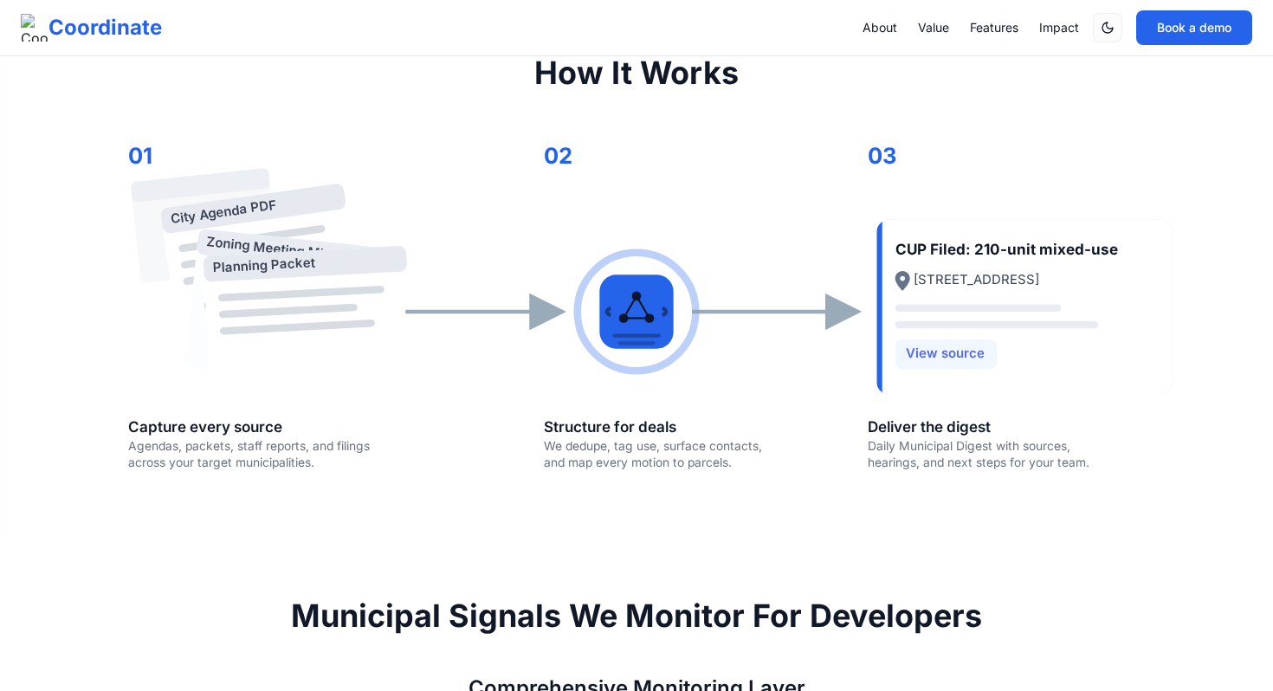
click at [981, 29] on link "Features" at bounding box center [994, 27] width 49 height 17
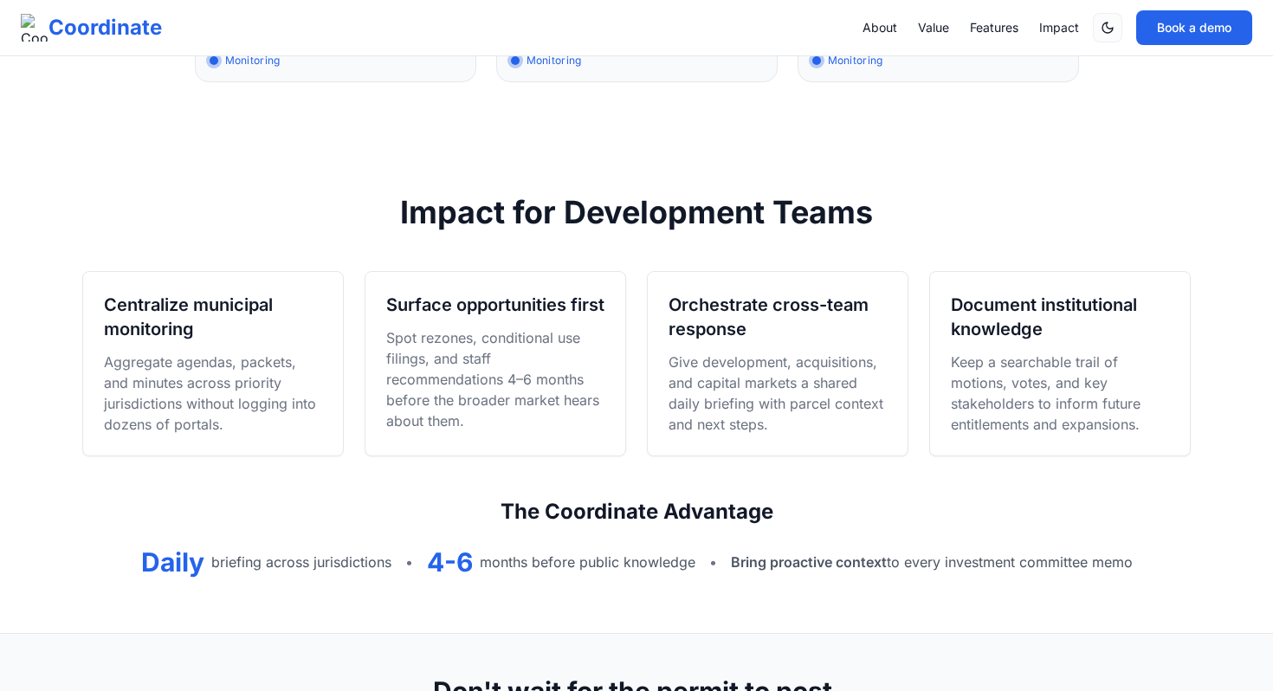
scroll to position [1971, 0]
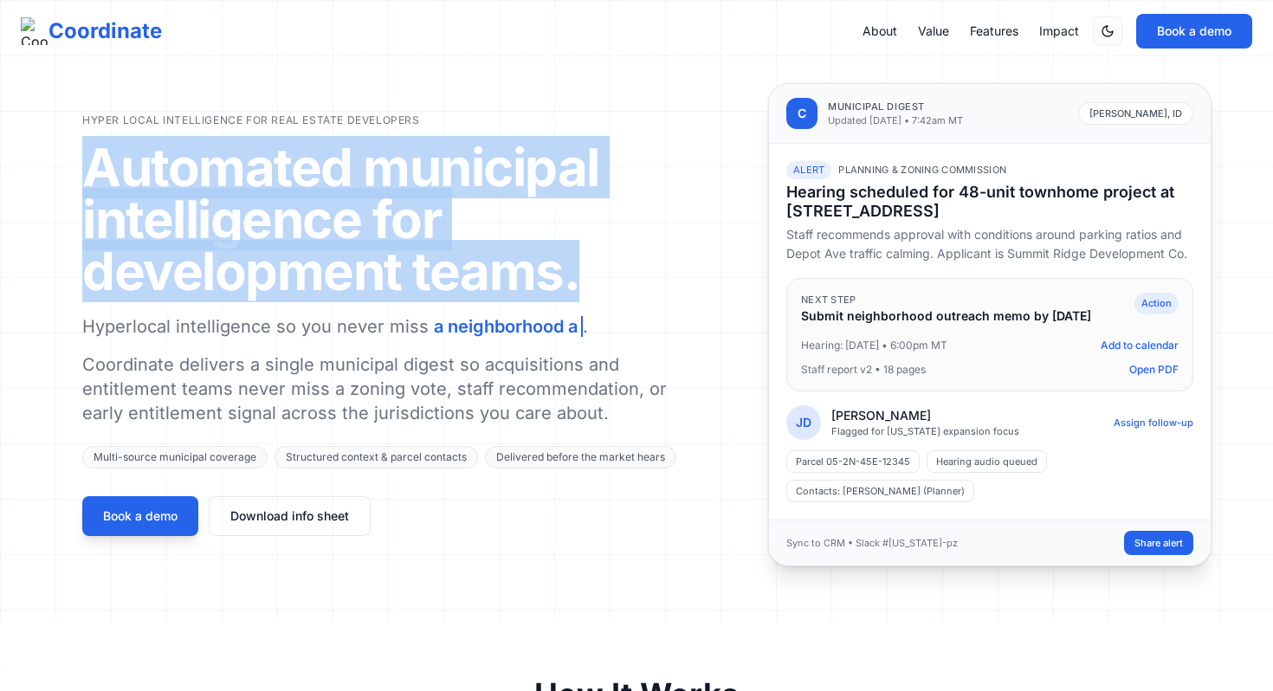
drag, startPoint x: 586, startPoint y: 287, endPoint x: 89, endPoint y: 191, distance: 506.4
click at [89, 191] on h1 "Automated municipal intelligence for development teams." at bounding box center [381, 219] width 599 height 156
copy h1 "Automated municipal intelligence for development teams."
click at [417, 359] on p "Coordinate delivers a single municipal digest so acquisitions and entitlement t…" at bounding box center [381, 389] width 599 height 73
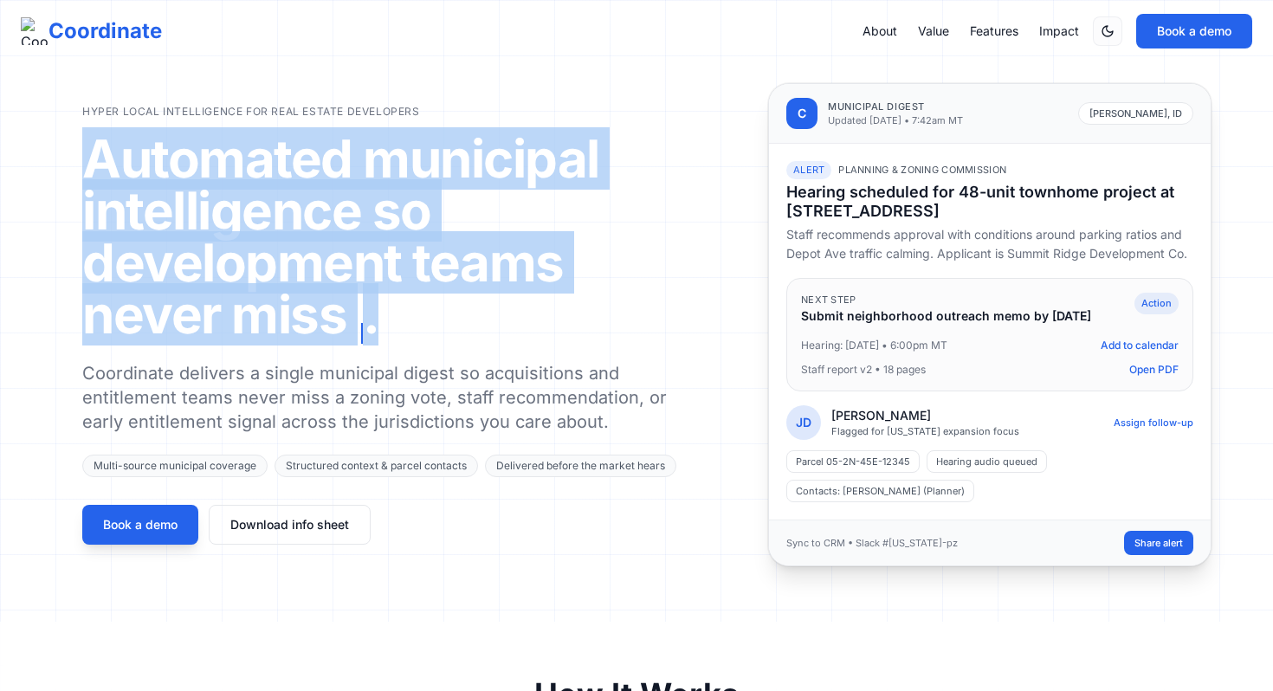
drag, startPoint x: 93, startPoint y: 133, endPoint x: 608, endPoint y: 316, distance: 546.8
click at [608, 316] on h1 "Automated municipal intelligence so development teams never miss ." at bounding box center [381, 238] width 599 height 211
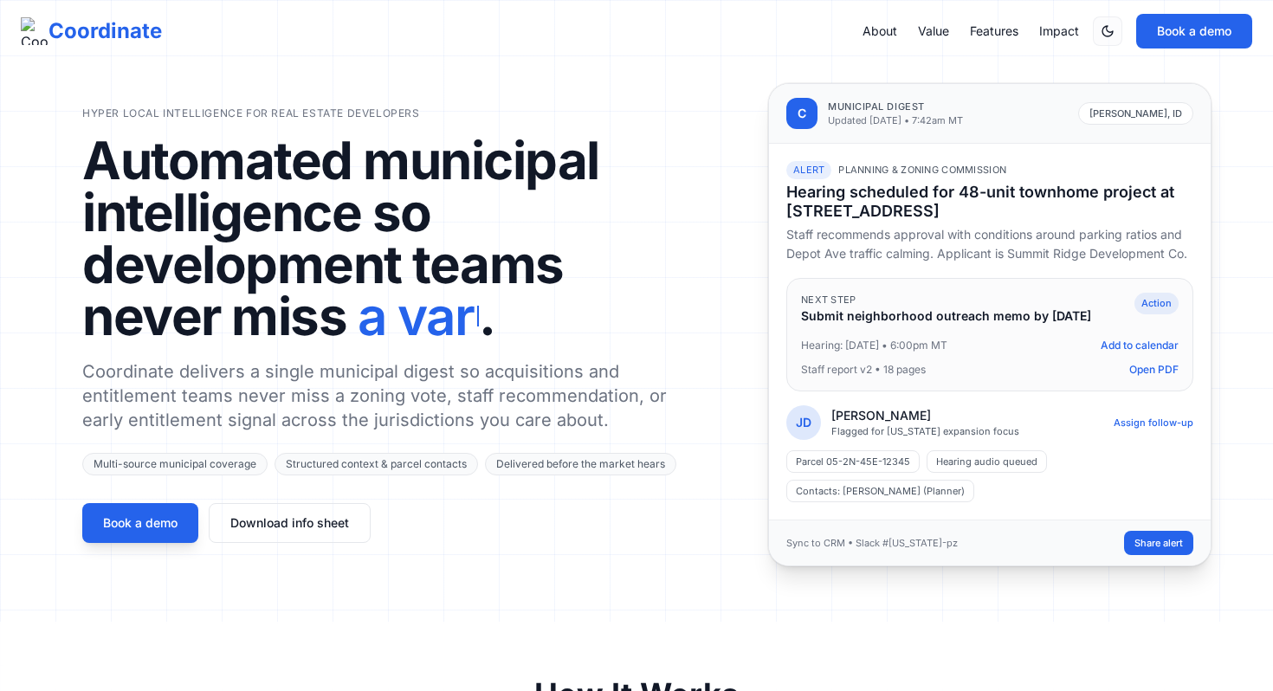
click at [597, 307] on h1 "Automated municipal intelligence so development teams never miss a var ." at bounding box center [381, 238] width 599 height 208
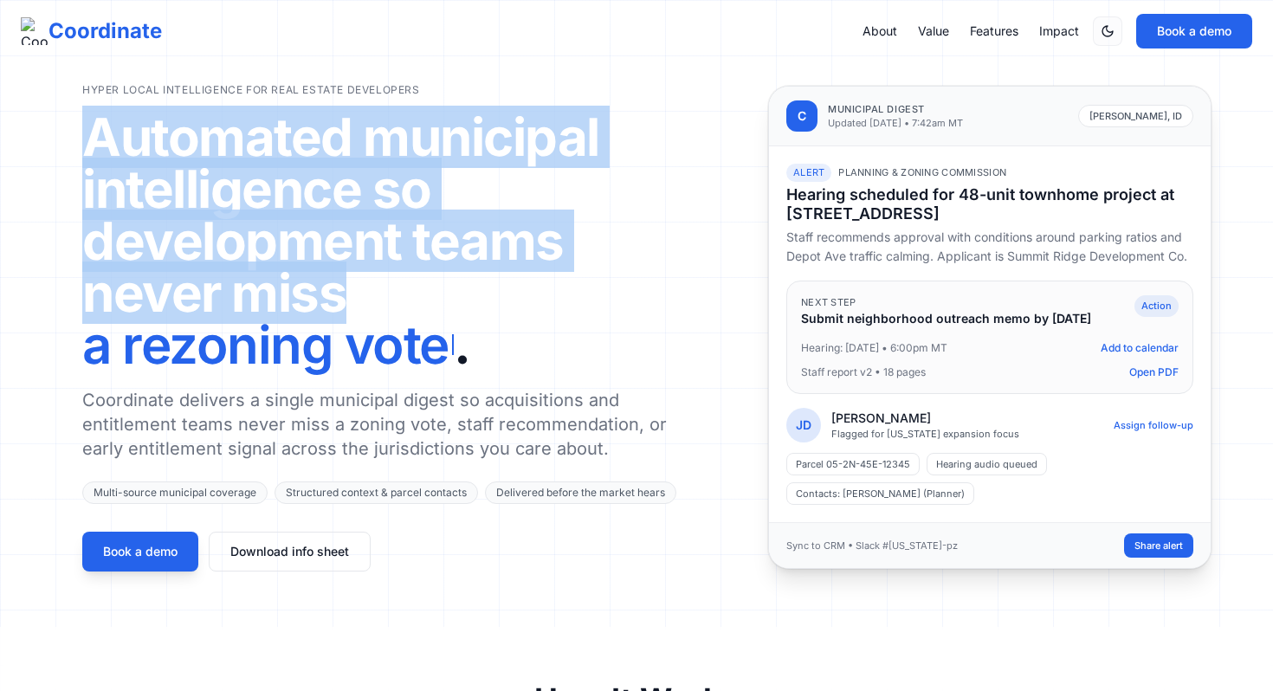
drag, startPoint x: 85, startPoint y: 153, endPoint x: 346, endPoint y: 305, distance: 302.3
click at [346, 305] on h1 "Automated municipal intelligence so development teams never miss a rezoning vot…" at bounding box center [381, 241] width 599 height 260
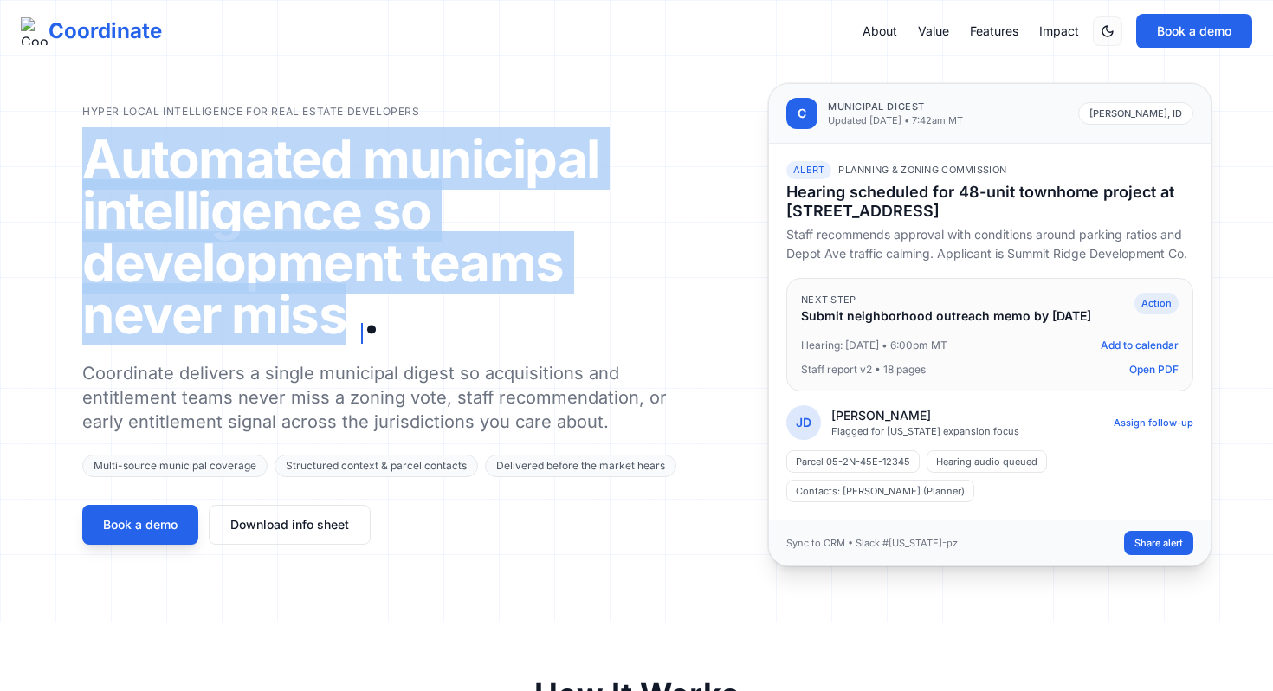
copy h1 "Automated municipal intelligence so development teams never miss"
